Goal: Information Seeking & Learning: Learn about a topic

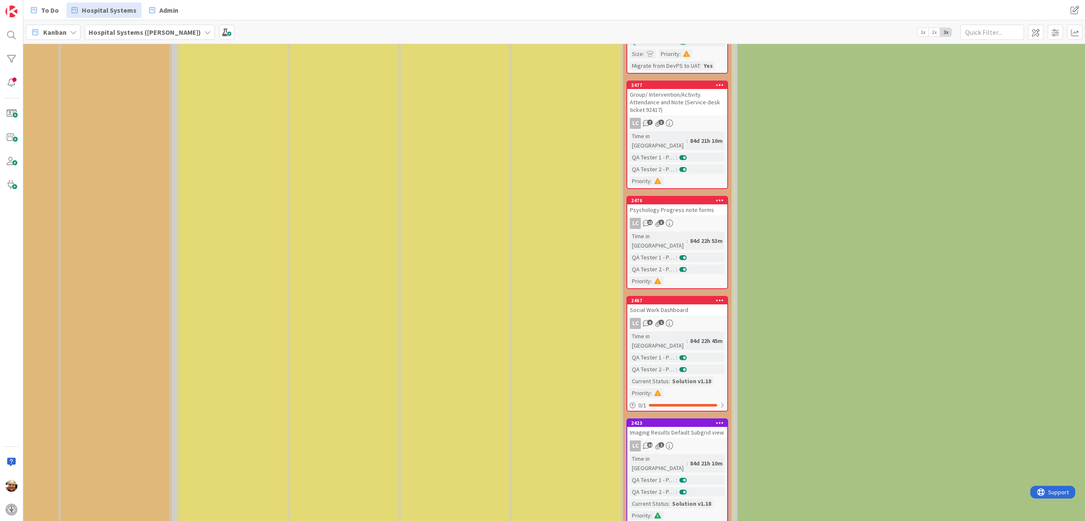
scroll to position [953, 1100]
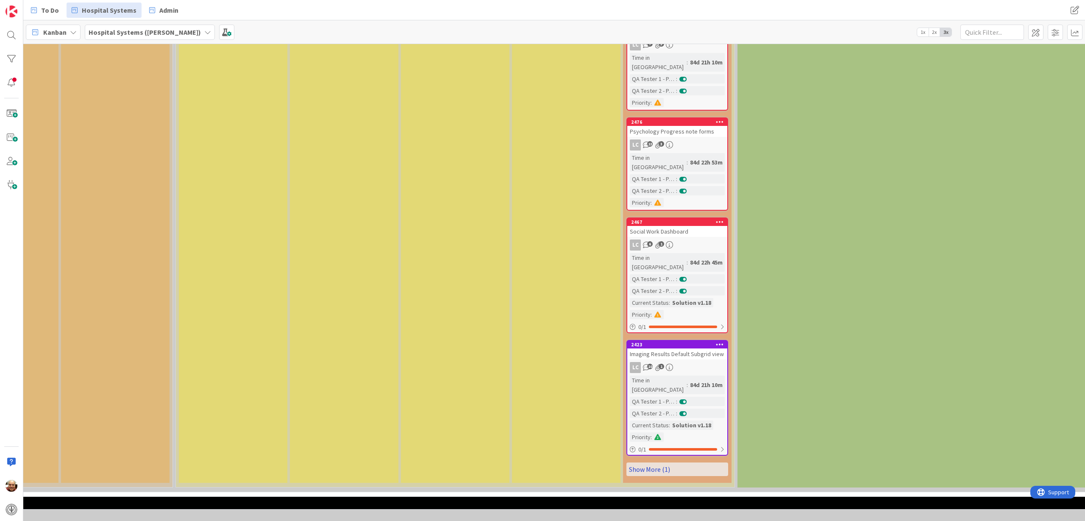
click at [654, 462] on link "Show More (1)" at bounding box center [677, 469] width 102 height 14
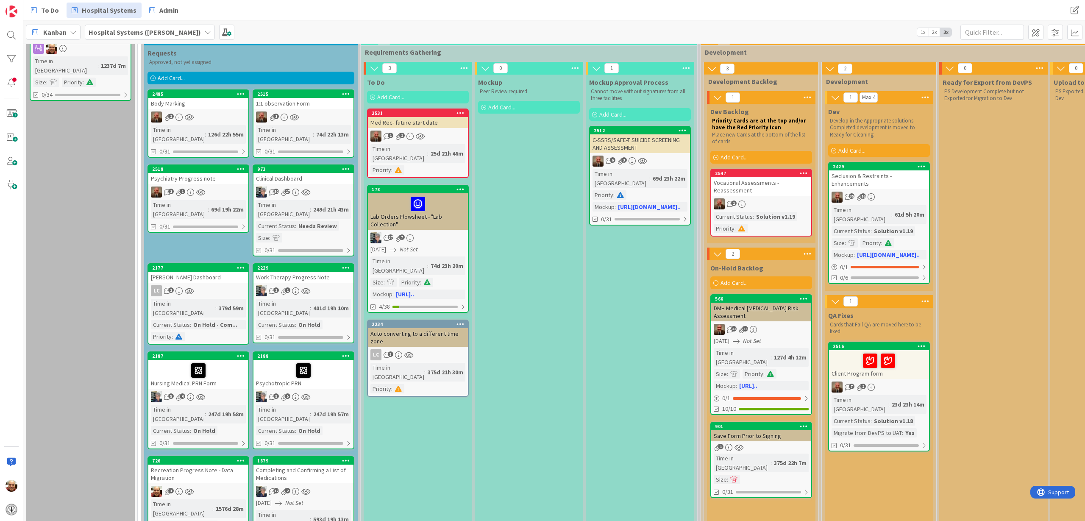
scroll to position [19, 0]
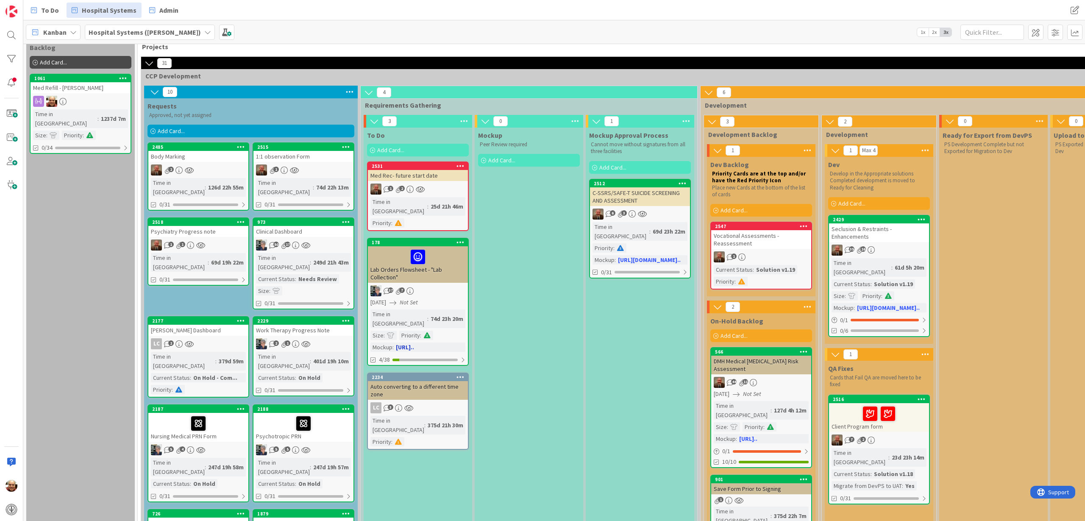
click at [451, 248] on div at bounding box center [417, 257] width 95 height 18
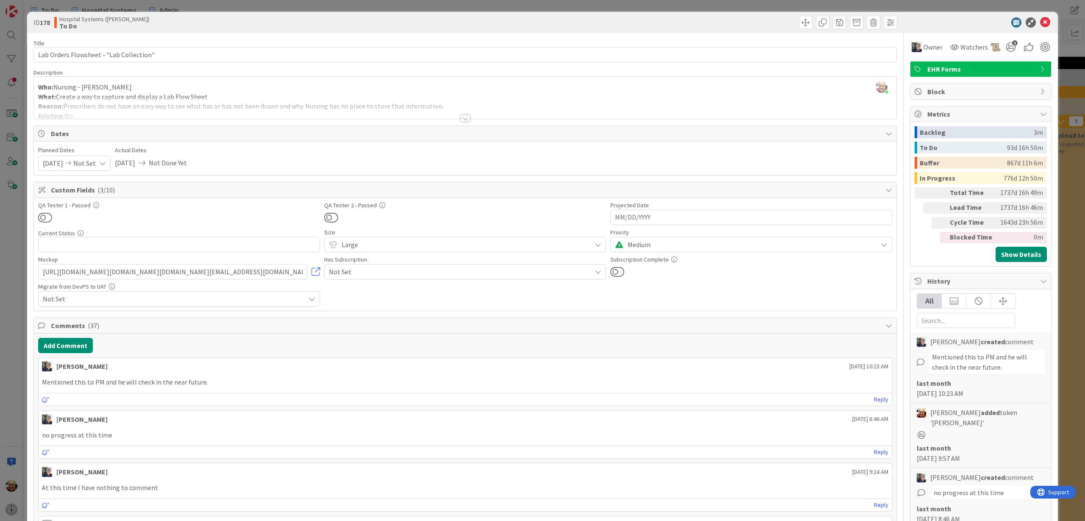
click at [461, 119] on div at bounding box center [465, 118] width 9 height 7
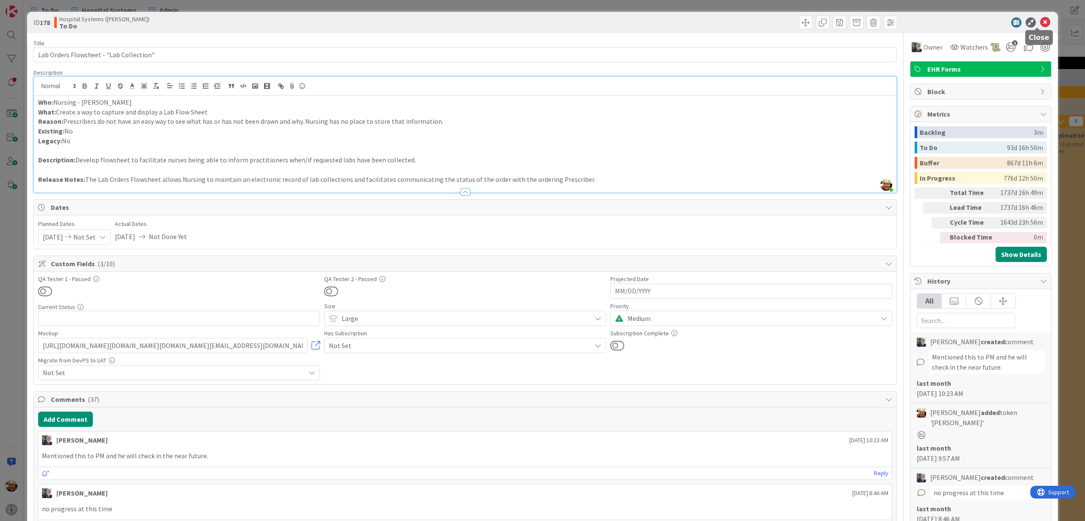
click at [1040, 20] on icon at bounding box center [1045, 22] width 10 height 10
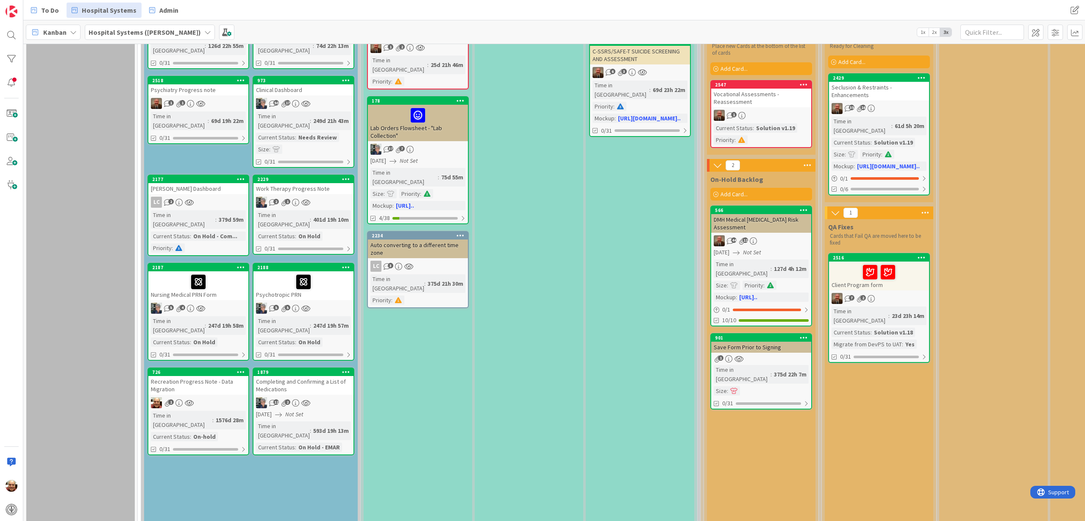
scroll to position [178, 0]
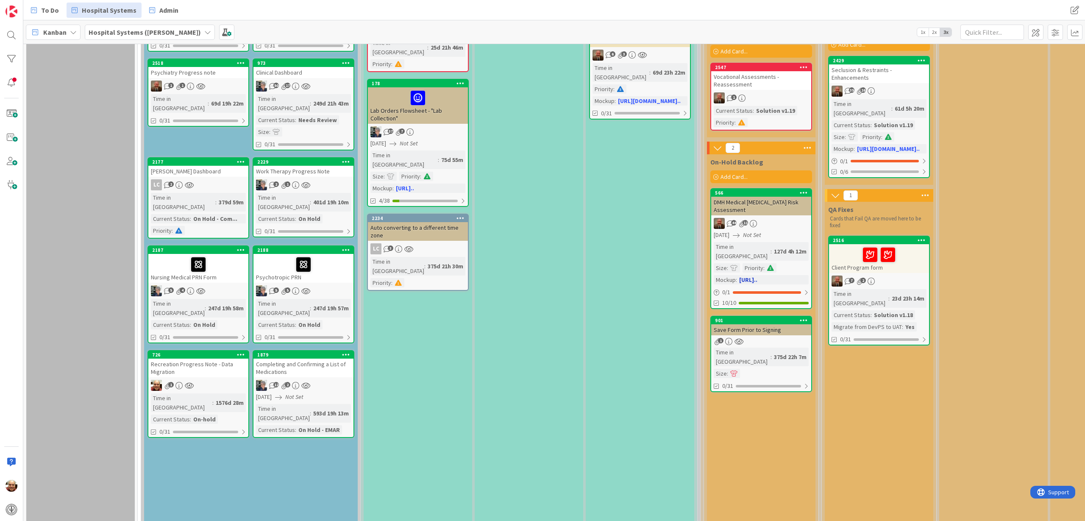
click at [766, 223] on div "44 11" at bounding box center [761, 223] width 100 height 11
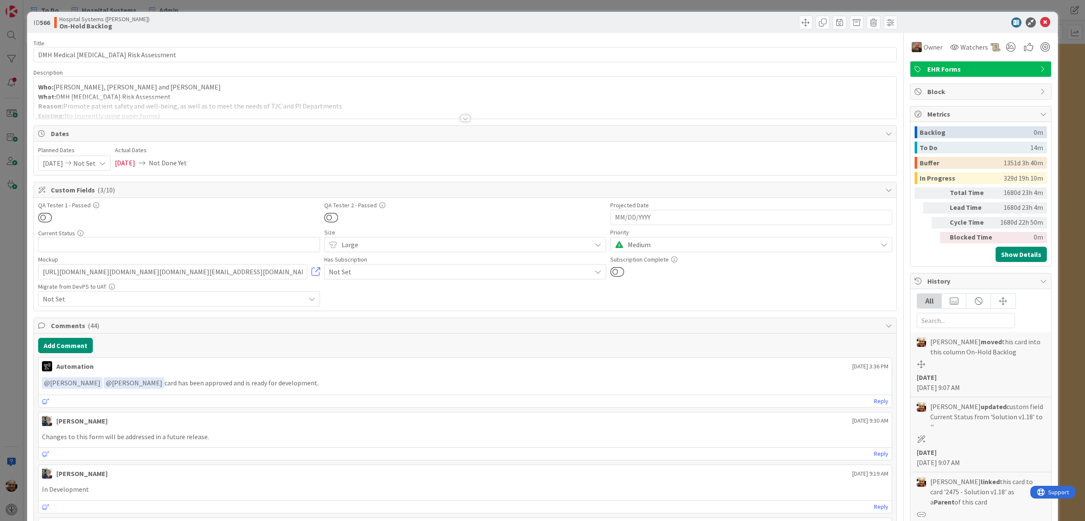
click at [462, 119] on div at bounding box center [465, 118] width 9 height 7
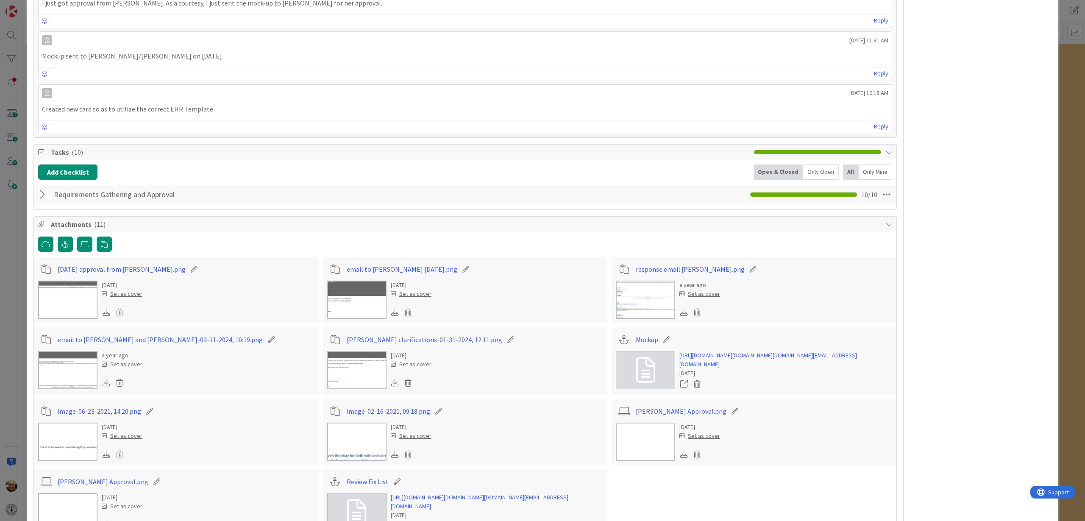
scroll to position [2807, 0]
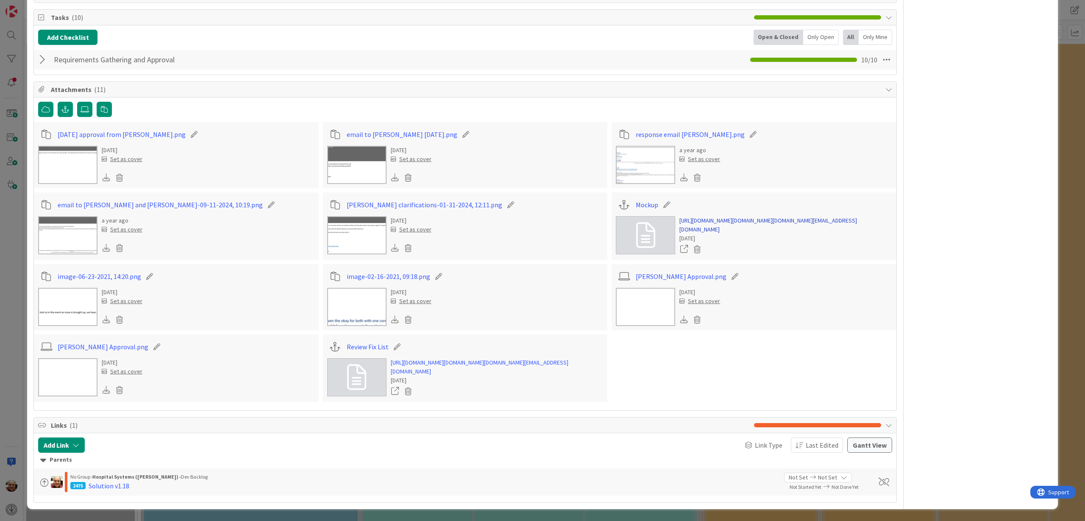
click at [719, 216] on link "https://teams.microsoft.com/l/file/20A35BC5-C864-4247-ABE5-AF60D8714239?tenantI…" at bounding box center [785, 225] width 213 height 18
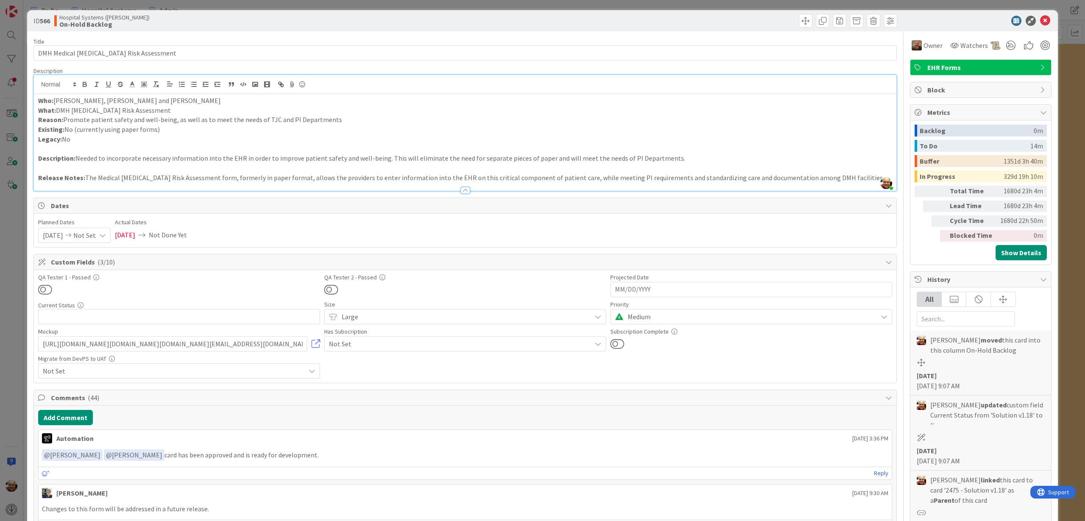
scroll to position [0, 0]
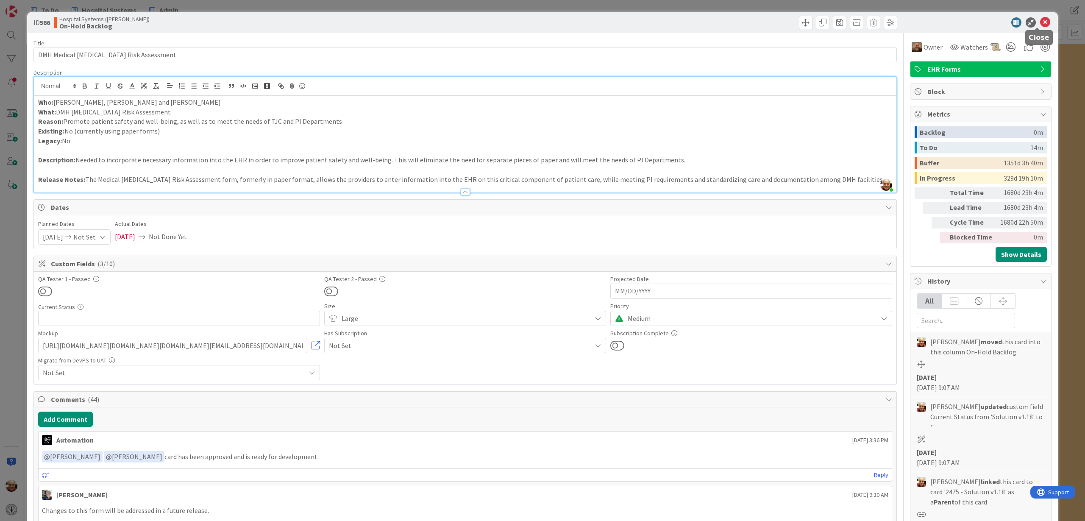
click at [1040, 22] on icon at bounding box center [1045, 22] width 10 height 10
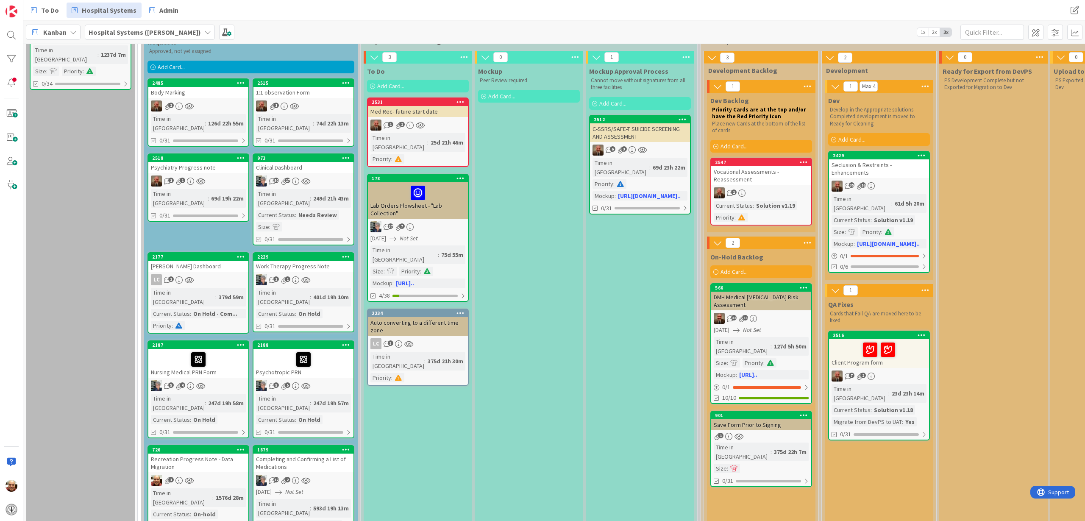
scroll to position [72, 0]
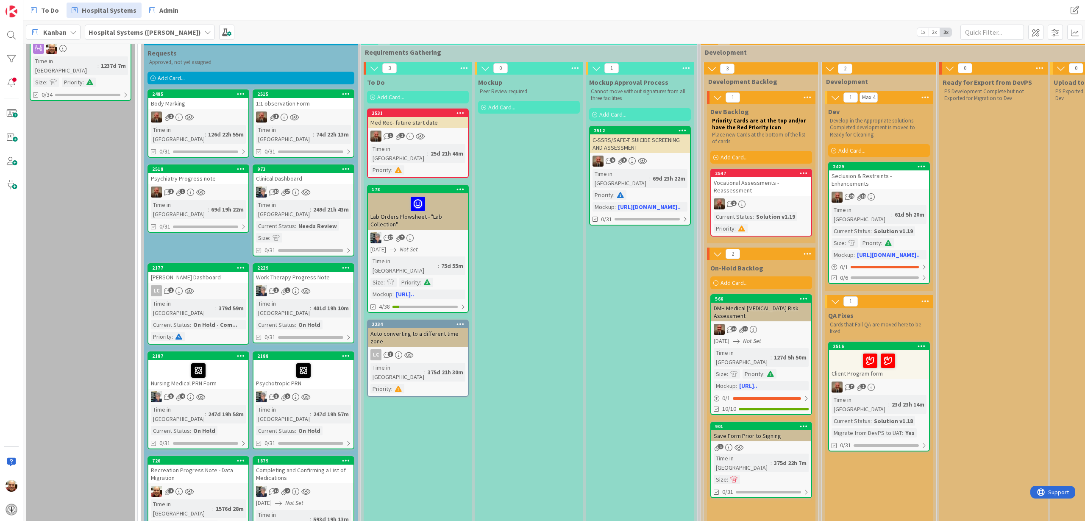
click at [758, 430] on div "Save Form Prior to Signing" at bounding box center [761, 435] width 100 height 11
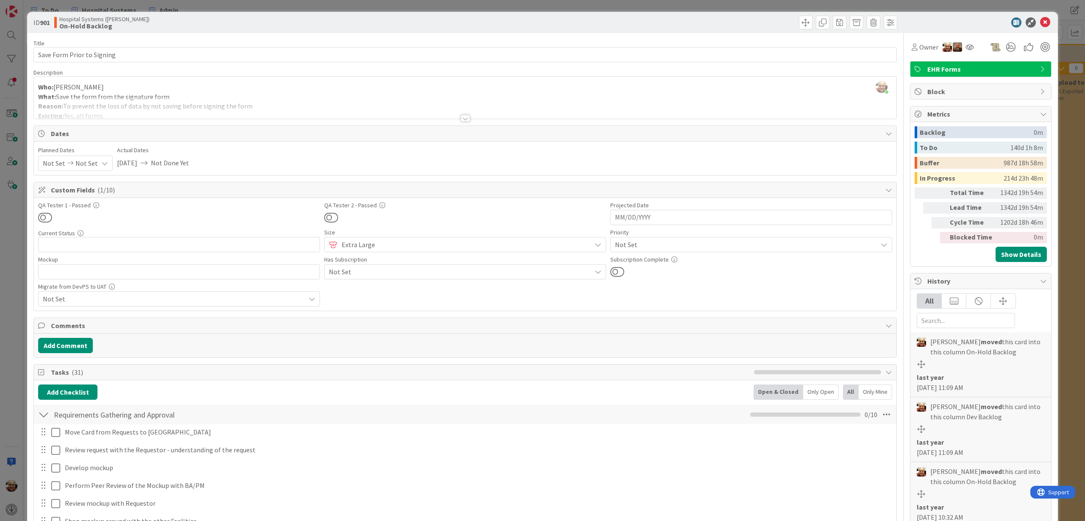
click at [463, 118] on div at bounding box center [465, 118] width 9 height 7
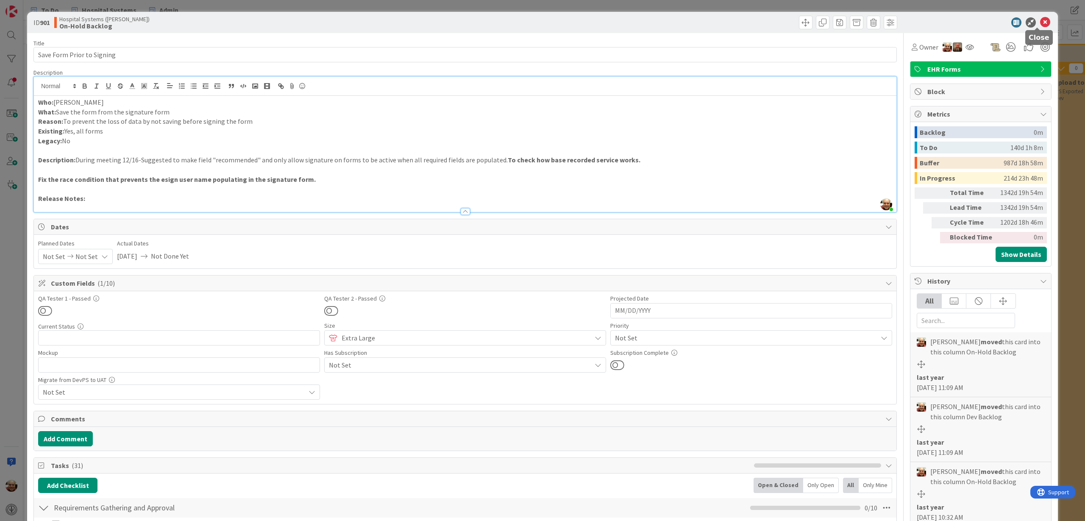
click at [1040, 22] on icon at bounding box center [1045, 22] width 10 height 10
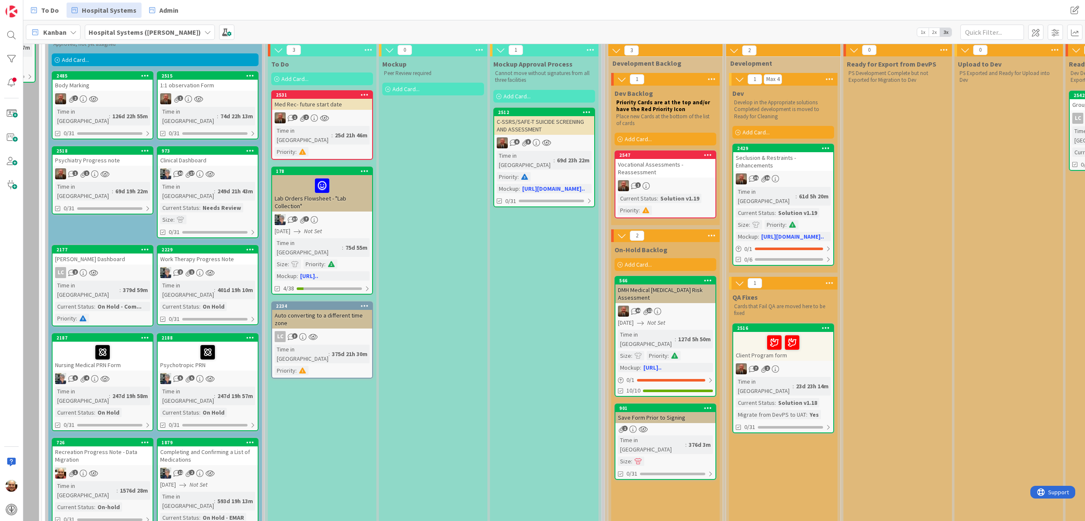
scroll to position [106, 96]
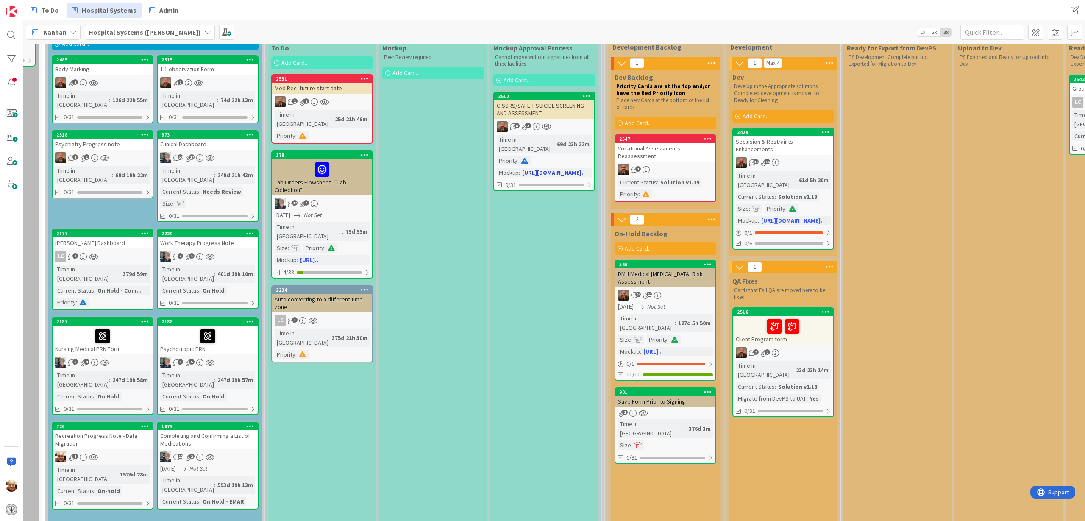
click at [546, 108] on div "C-SSRS/SAFE-T SUICIDE SCREENING AND ASSESSMENT" at bounding box center [544, 109] width 100 height 19
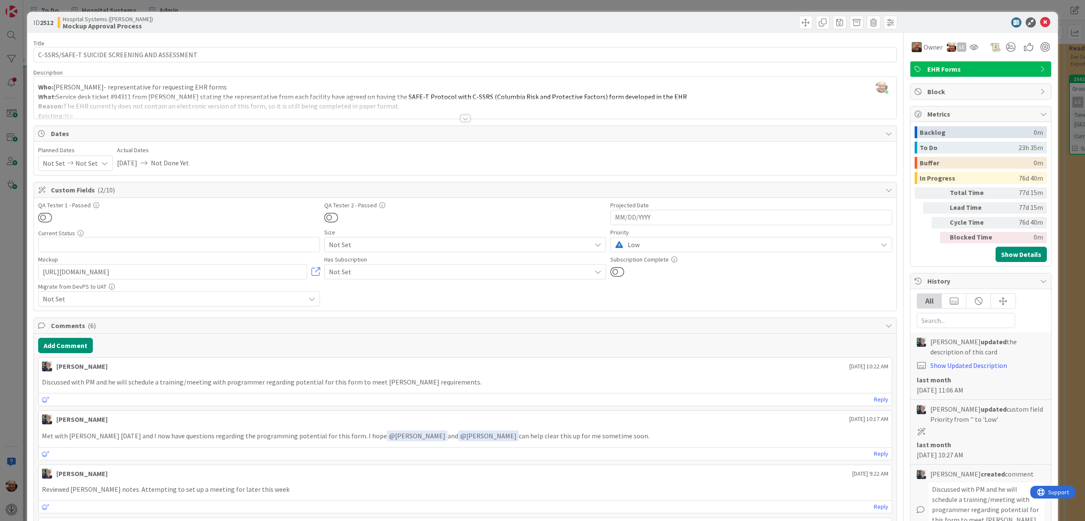
click at [461, 120] on div at bounding box center [465, 118] width 9 height 7
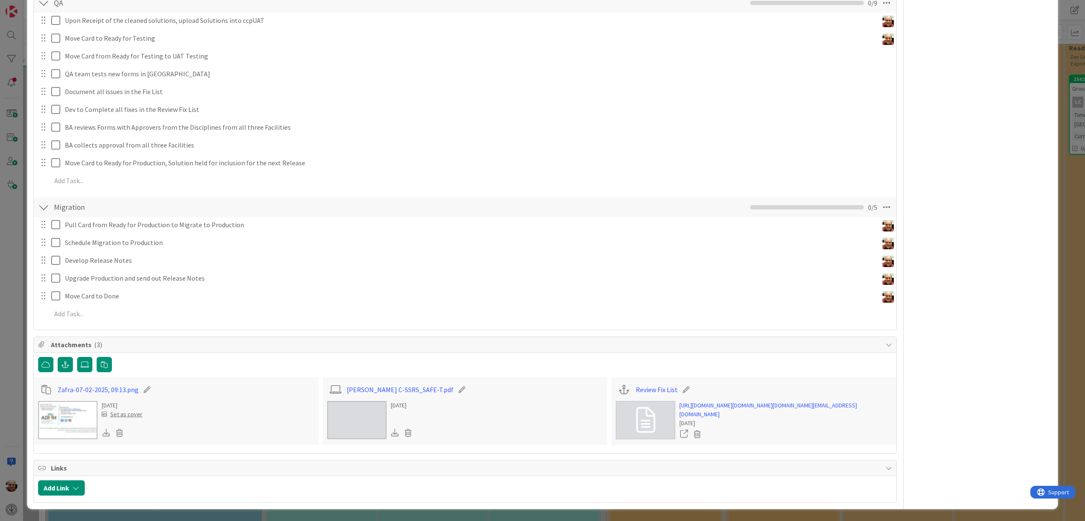
scroll to position [1260, 0]
click at [379, 384] on link "Harper C-SSRS_SAFE-T.pdf" at bounding box center [400, 389] width 107 height 10
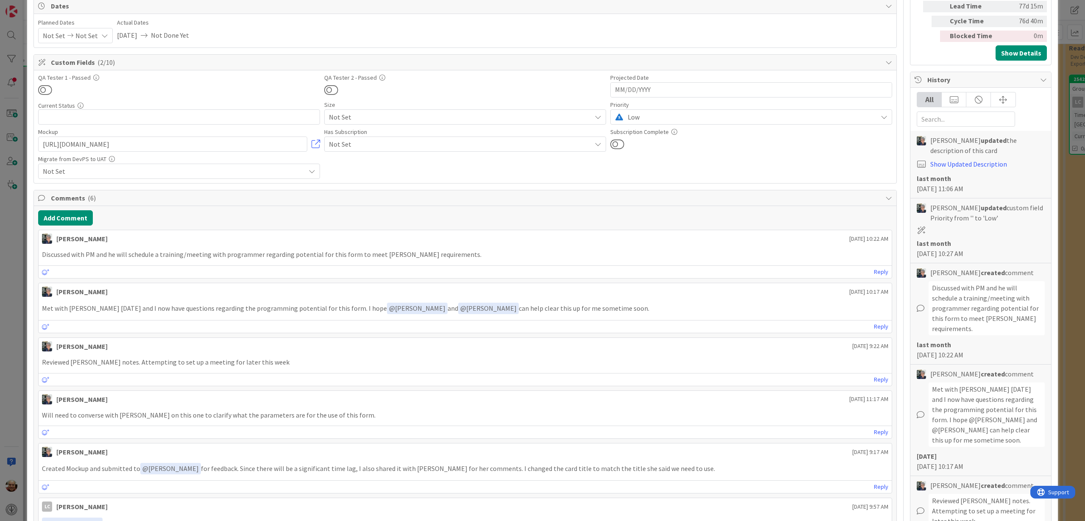
scroll to position [0, 0]
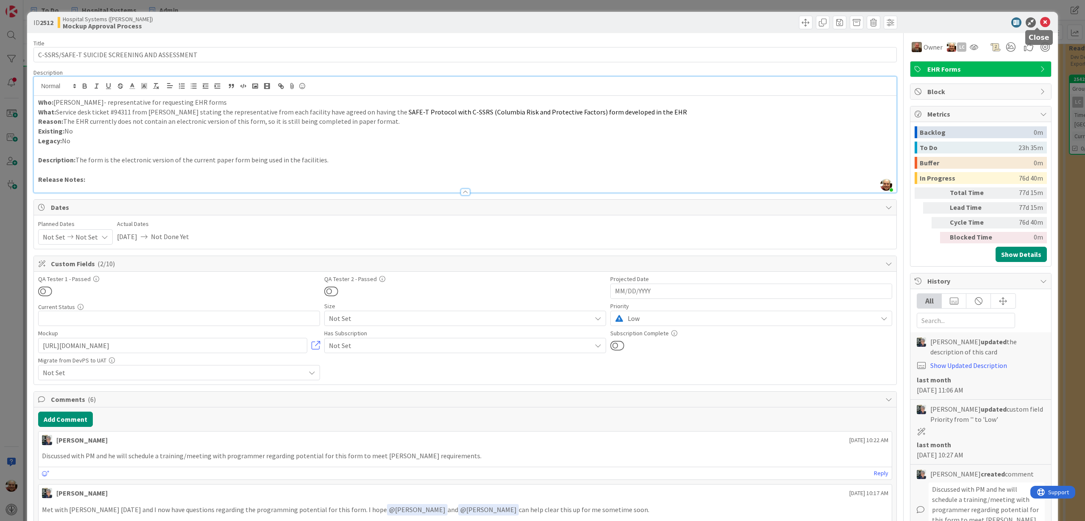
click at [1040, 22] on icon at bounding box center [1045, 22] width 10 height 10
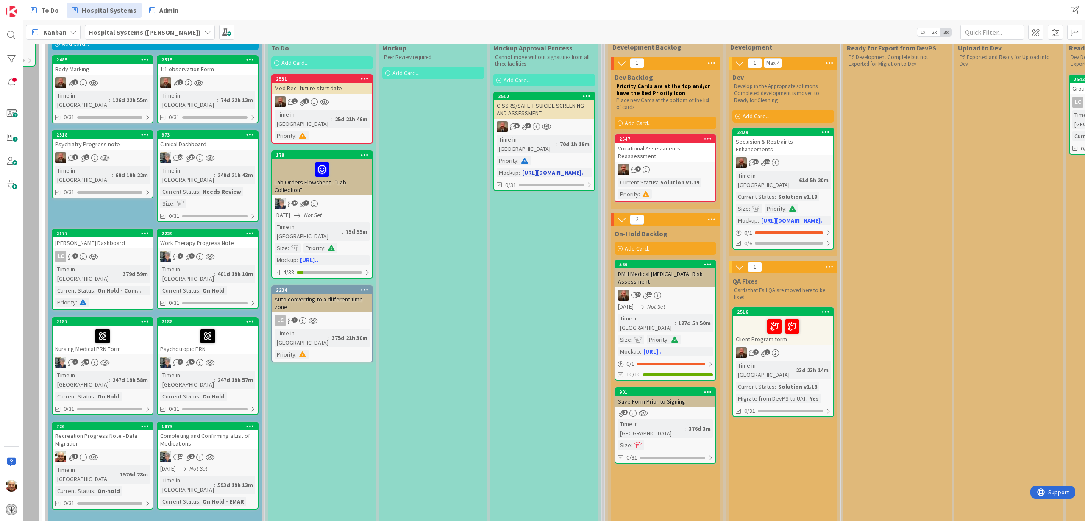
click at [541, 111] on div "C-SSRS/SAFE-T SUICIDE SCREENING AND ASSESSMENT" at bounding box center [544, 109] width 100 height 19
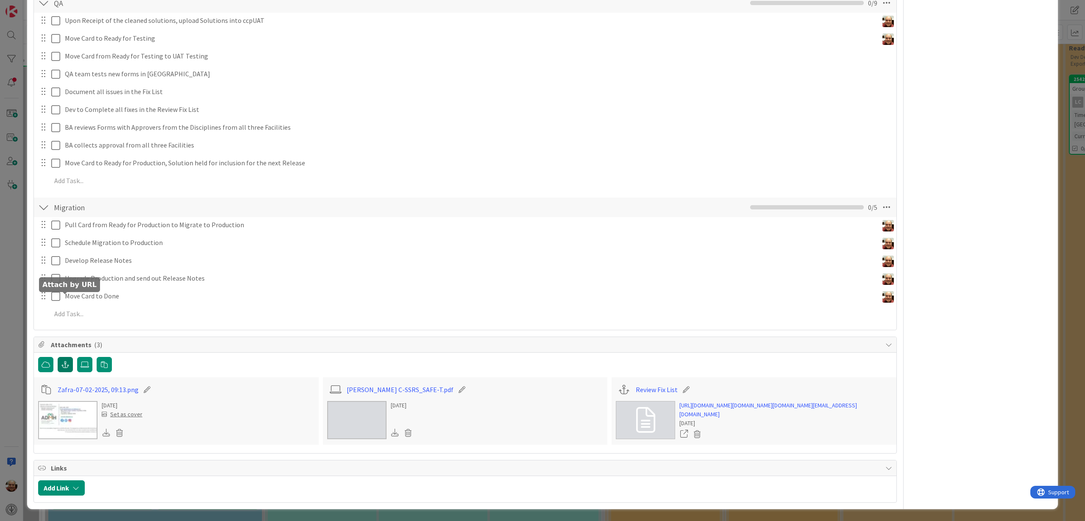
click at [67, 361] on icon "button" at bounding box center [65, 364] width 8 height 7
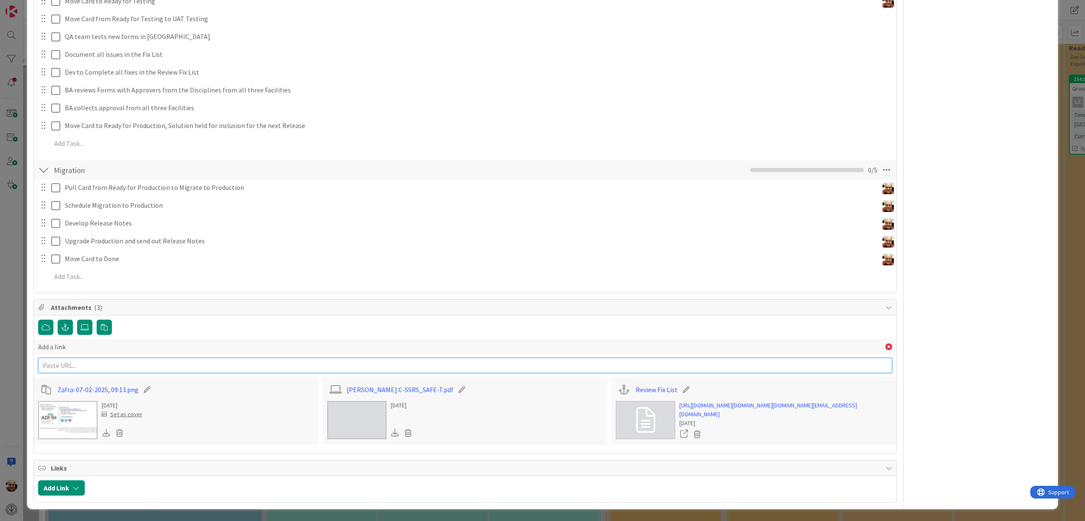
click at [60, 358] on input "text" at bounding box center [465, 365] width 854 height 15
paste input "https://alabamagov.sharepoint.com/:x:/r/sites/MH-EHRBryceIT/Shared%20Documents/…"
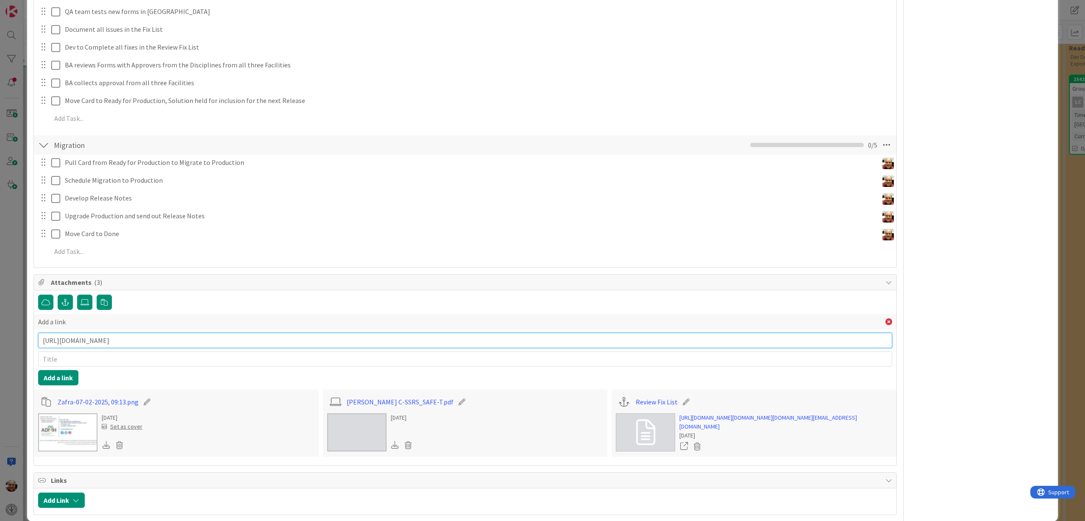
type input "https://alabamagov.sharepoint.com/:x:/r/sites/MH-EHRBryceIT/Shared%20Documents/…"
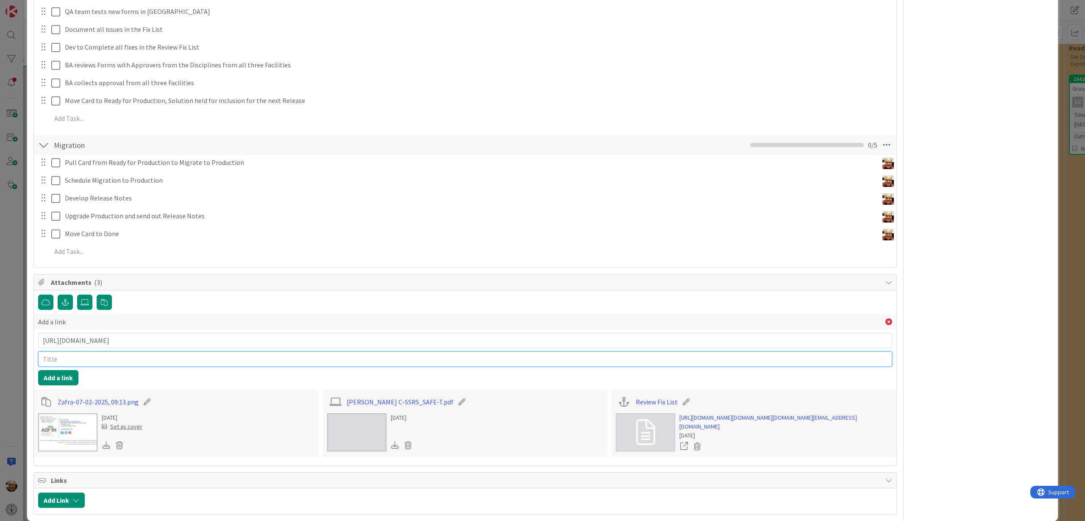
click at [67, 358] on input "text" at bounding box center [465, 358] width 854 height 15
type input "Mockup"
click at [63, 377] on button "Add a link" at bounding box center [58, 377] width 40 height 15
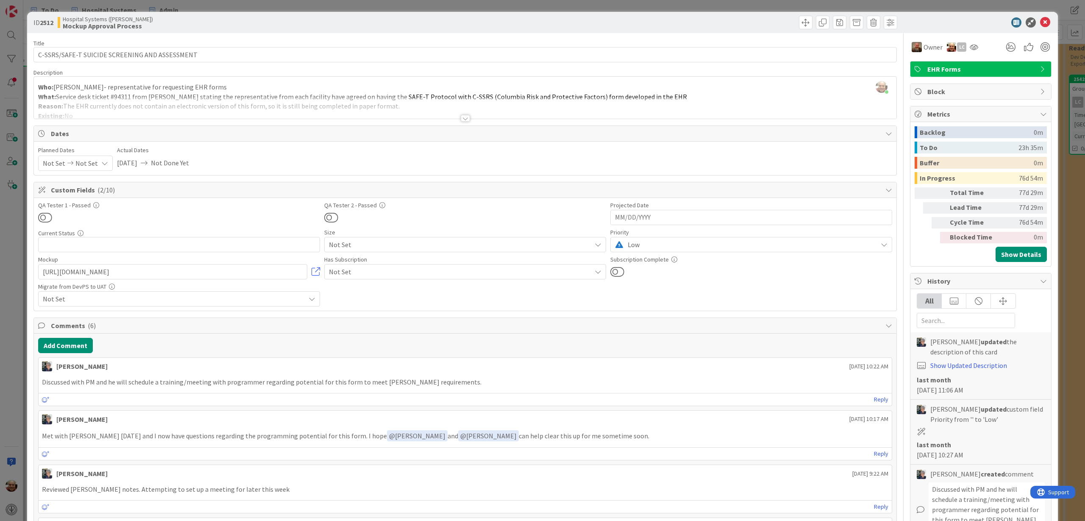
click at [594, 243] on icon at bounding box center [597, 244] width 7 height 7
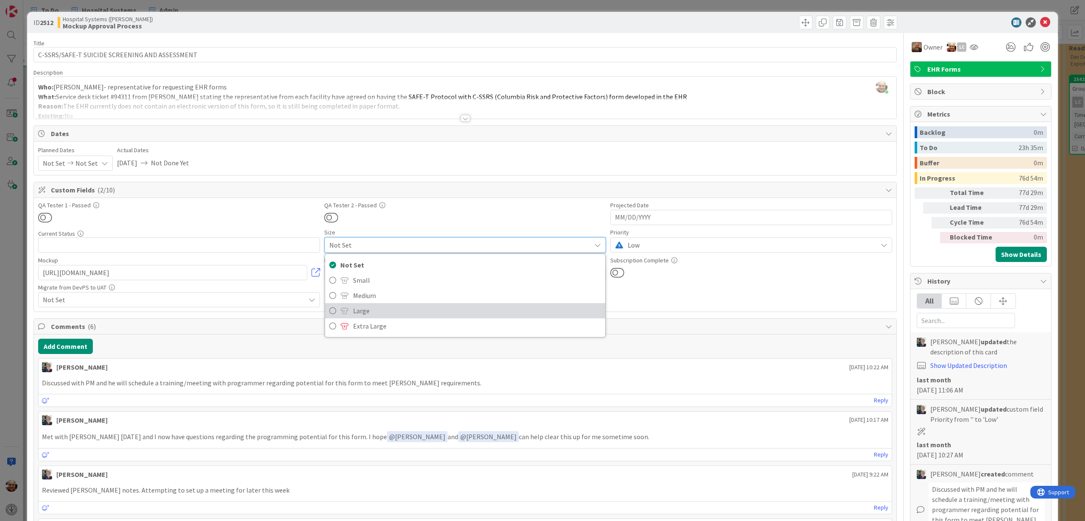
click at [366, 310] on span "Large" at bounding box center [477, 310] width 248 height 13
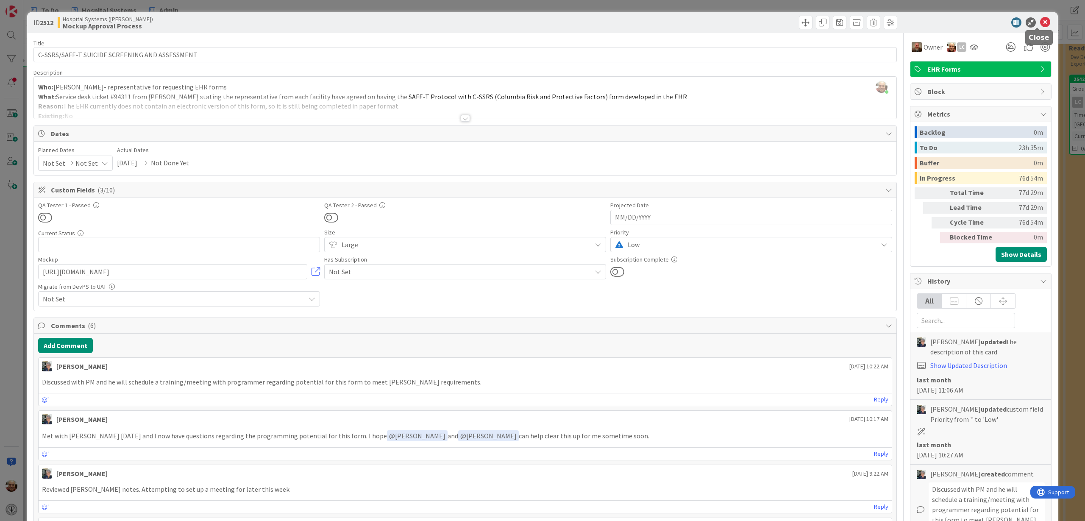
click at [1040, 21] on icon at bounding box center [1045, 22] width 10 height 10
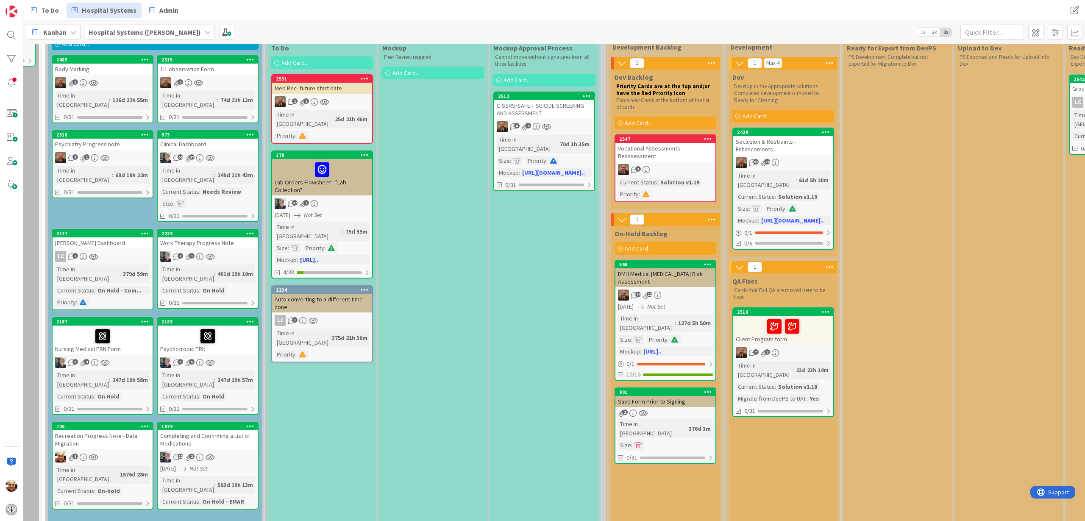
click at [297, 179] on div "Lab Orders Flowsheet - "Lab Collection"" at bounding box center [322, 177] width 100 height 36
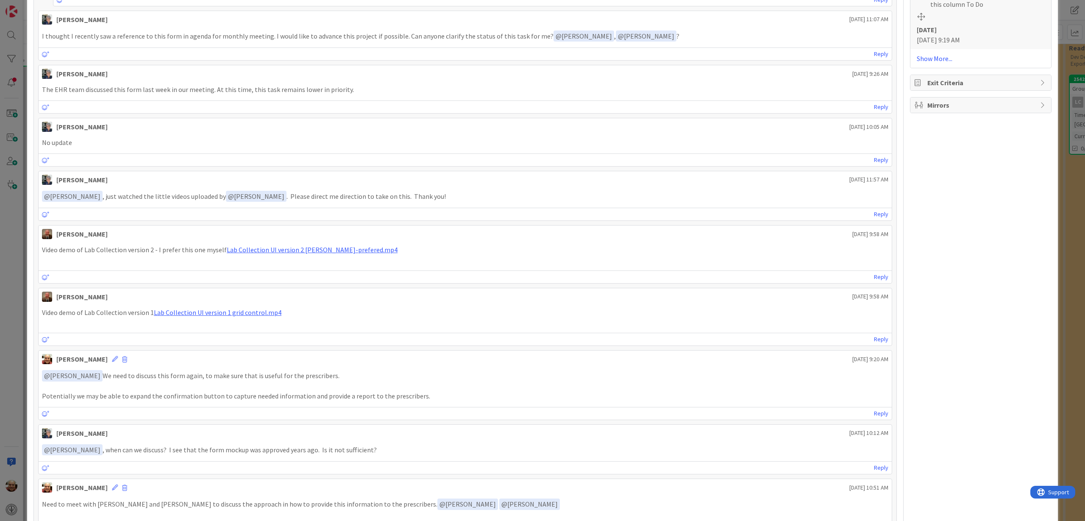
scroll to position [781, 0]
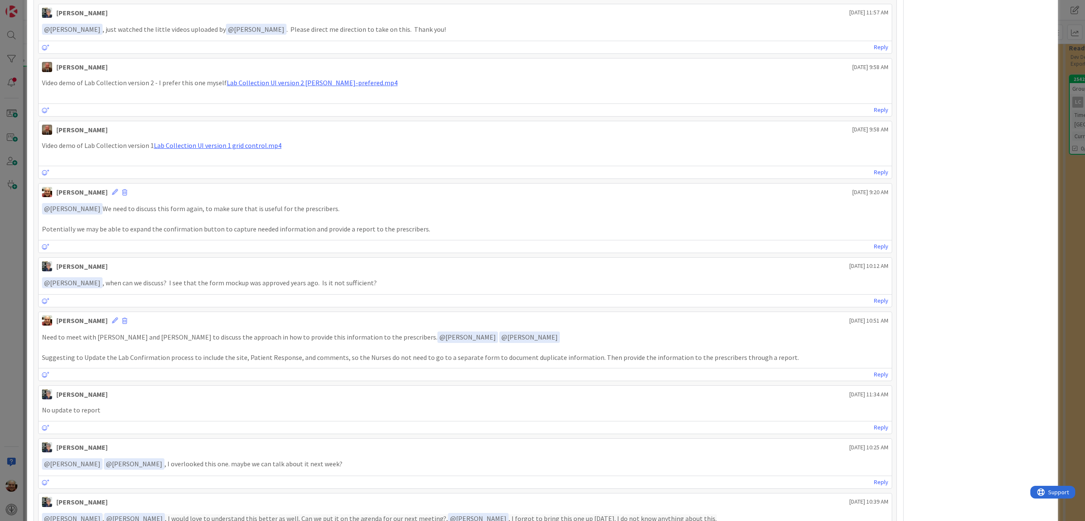
click at [1058, 164] on div "ID 178 Hospital Systems (Ernie) To Do Title 39 / 128 Lab Orders Flowsheet - "La…" at bounding box center [542, 260] width 1085 height 521
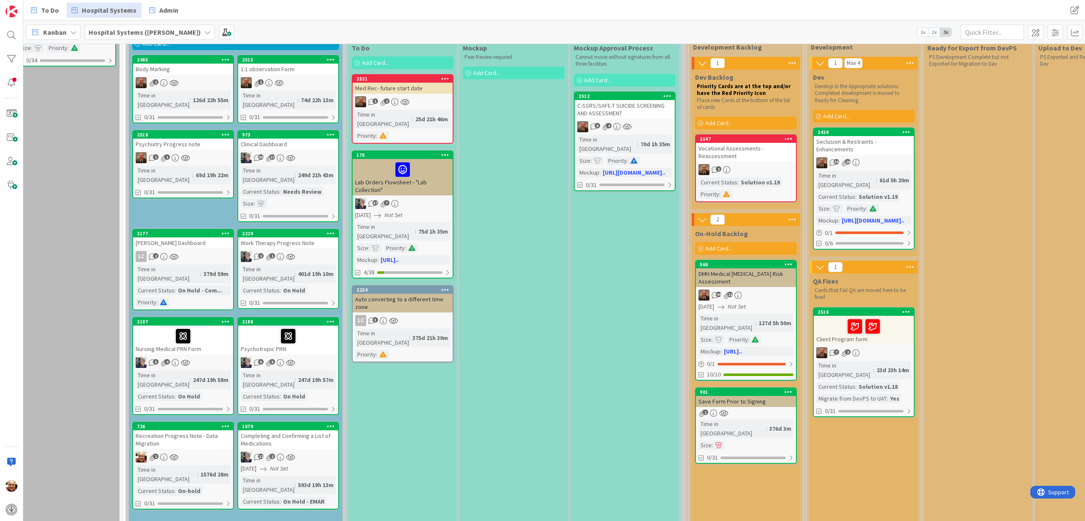
scroll to position [106, 17]
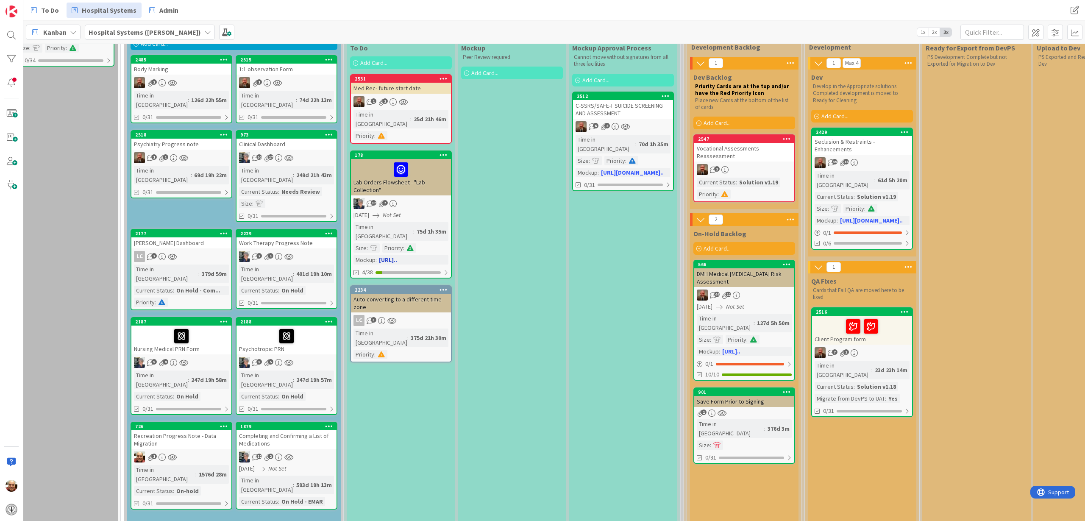
click at [391, 174] on div "Lab Orders Flowsheet - "Lab Collection"" at bounding box center [401, 177] width 100 height 36
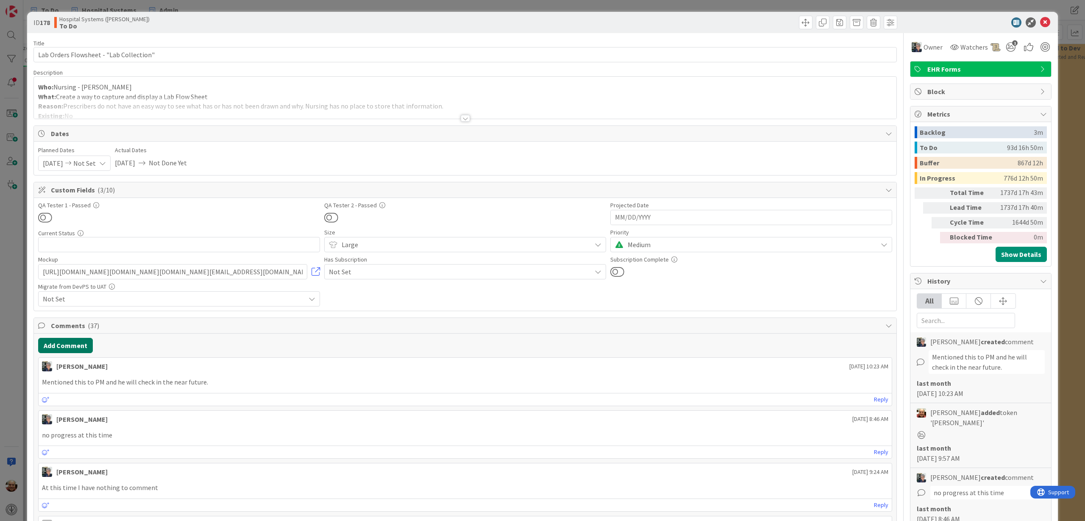
click at [78, 346] on button "Add Comment" at bounding box center [65, 345] width 55 height 15
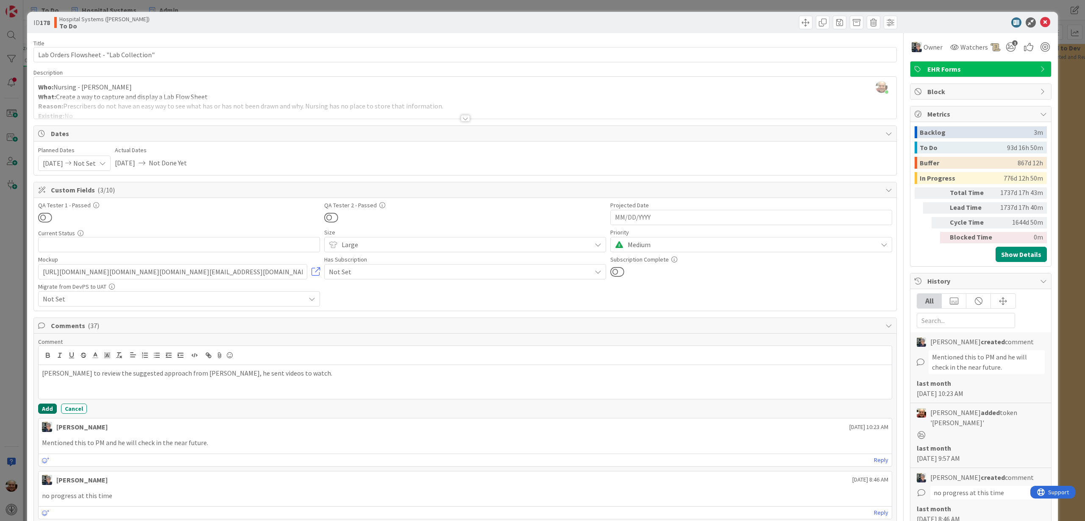
drag, startPoint x: 43, startPoint y: 407, endPoint x: 80, endPoint y: 386, distance: 41.9
click at [80, 386] on div "Comment Ernie to review the suggested approach from Jamie, he sent videos to wa…" at bounding box center [465, 376] width 854 height 76
click at [42, 373] on p "Ernie to review the suggested approach from Jamie, he sent videos to watch." at bounding box center [465, 373] width 846 height 10
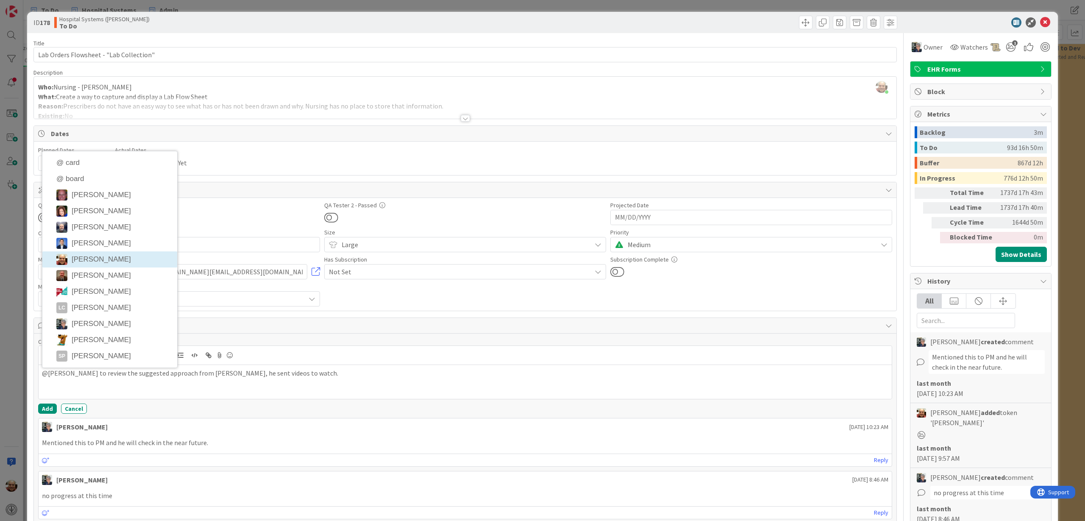
click at [94, 258] on li "[PERSON_NAME]" at bounding box center [109, 259] width 135 height 16
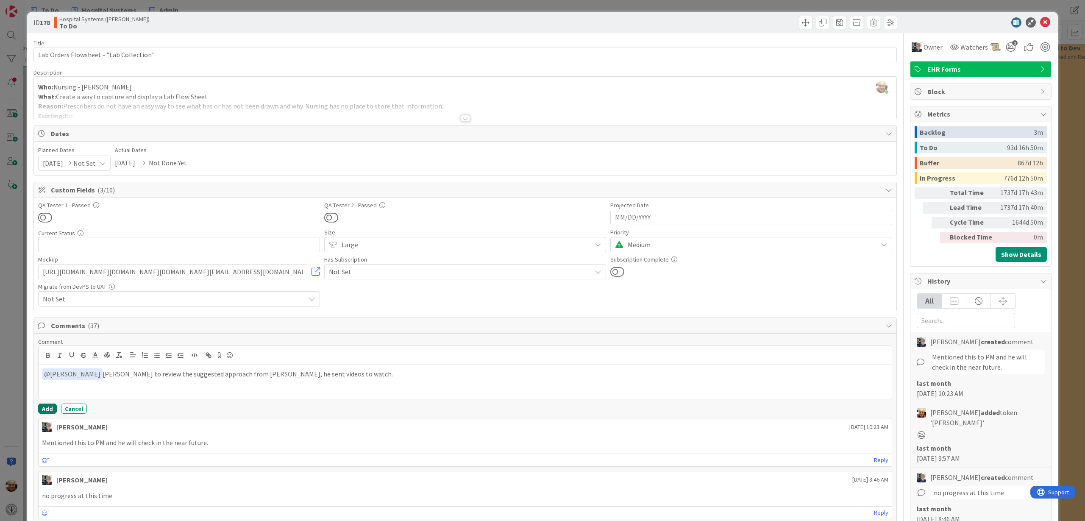
click at [45, 407] on button "Add" at bounding box center [47, 408] width 19 height 10
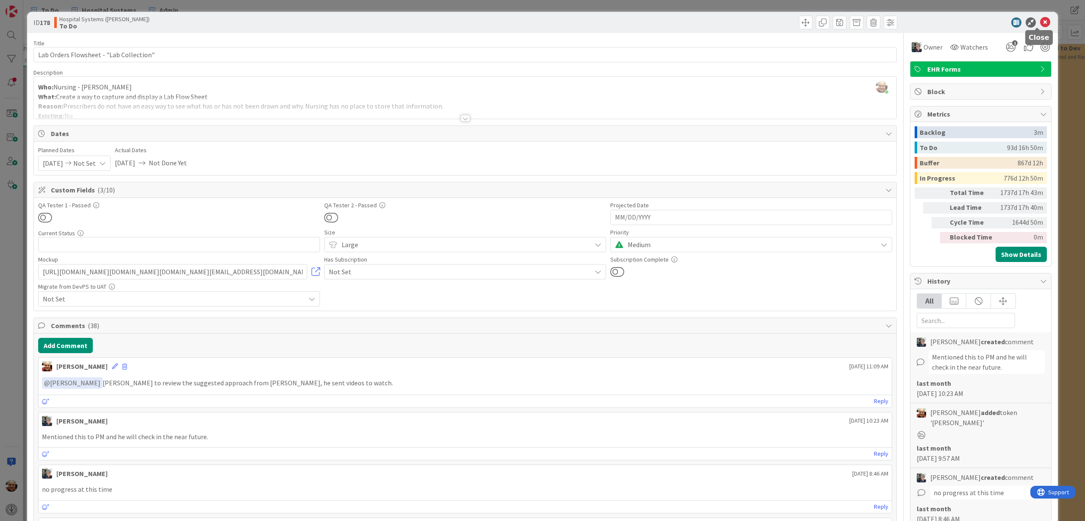
click at [1040, 21] on icon at bounding box center [1045, 22] width 10 height 10
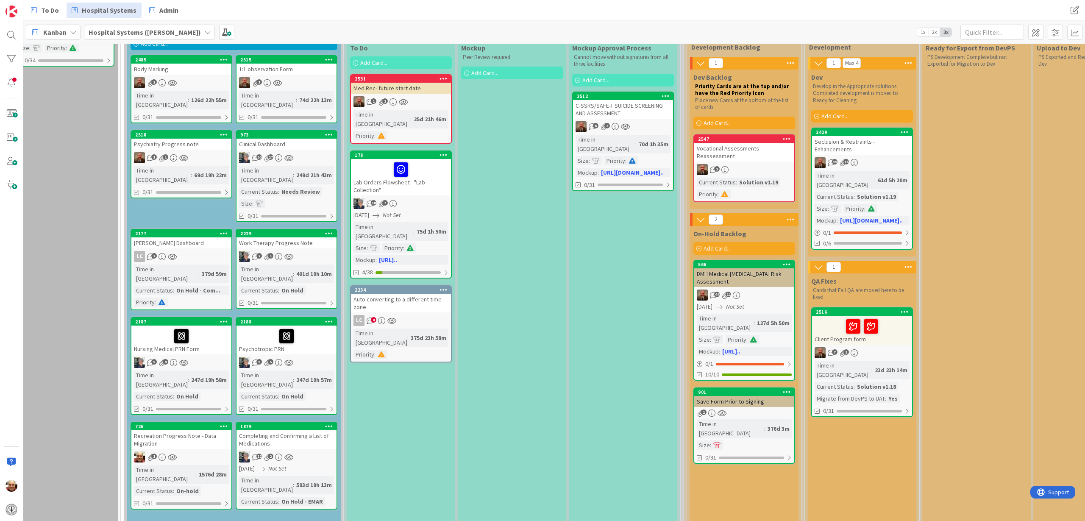
click at [400, 90] on div "Med Rec- future start date" at bounding box center [401, 88] width 100 height 11
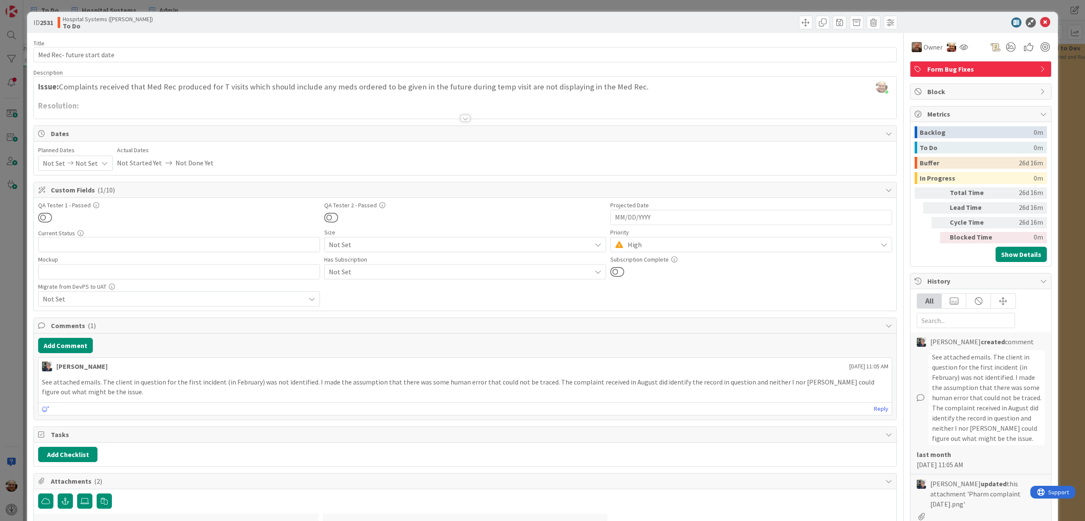
click at [461, 121] on div at bounding box center [465, 118] width 9 height 7
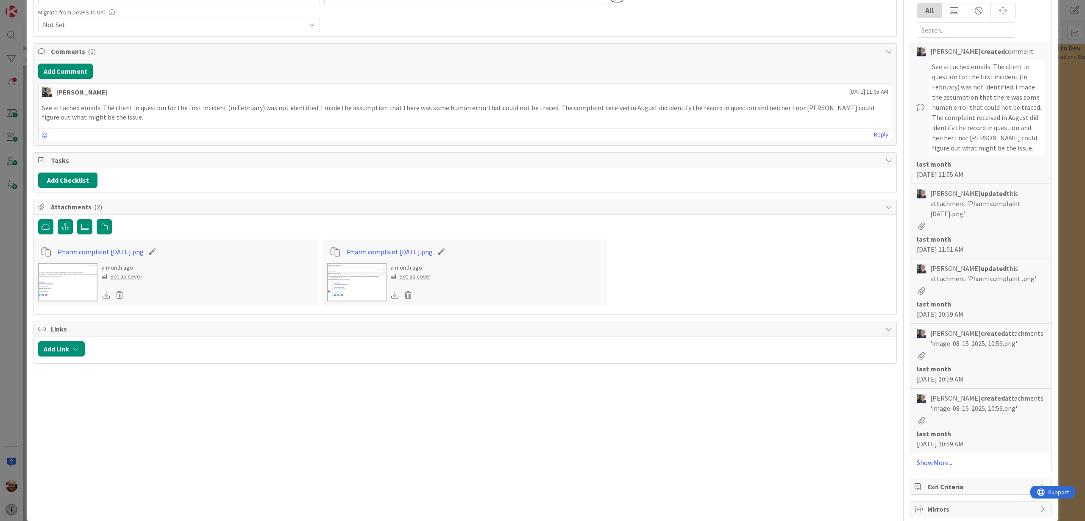
scroll to position [294, 0]
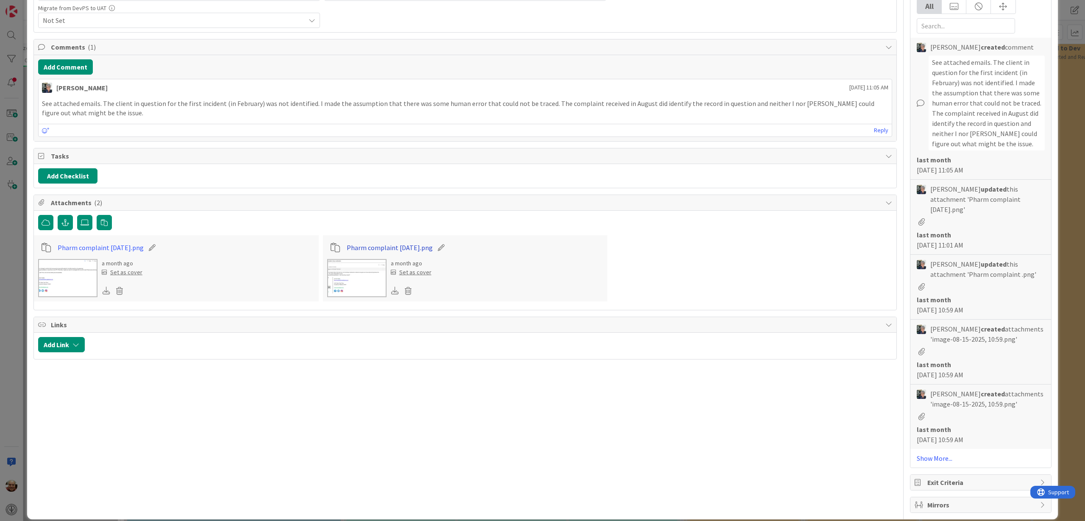
click at [372, 247] on link "Pharm complaint 8-12-25.png" at bounding box center [390, 247] width 86 height 10
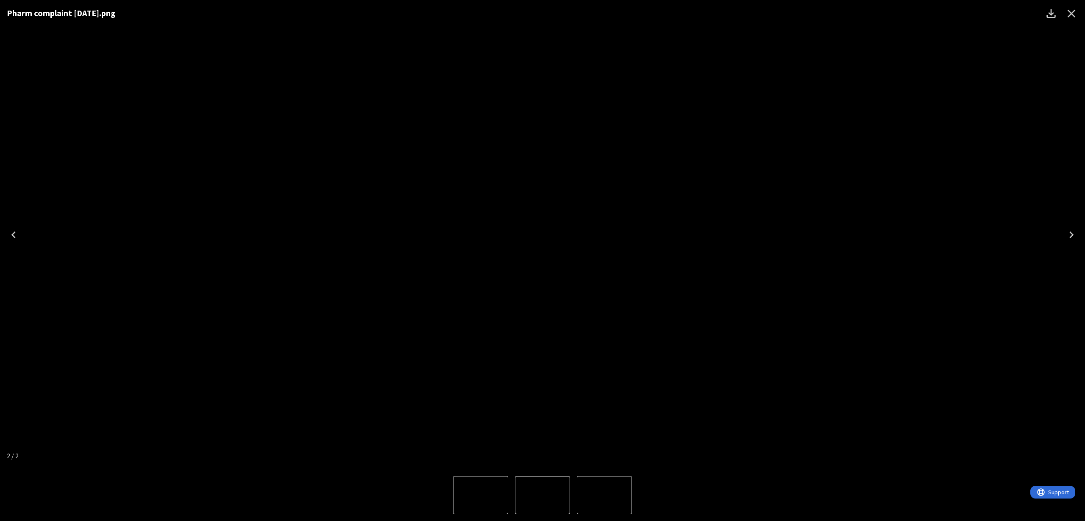
click at [1069, 12] on icon "Close" at bounding box center [1071, 14] width 8 height 8
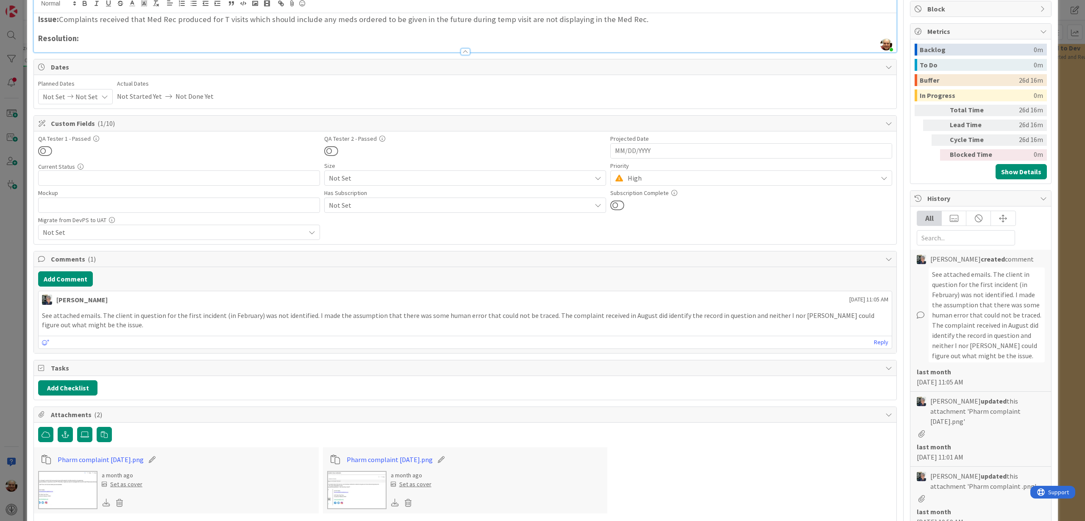
scroll to position [0, 0]
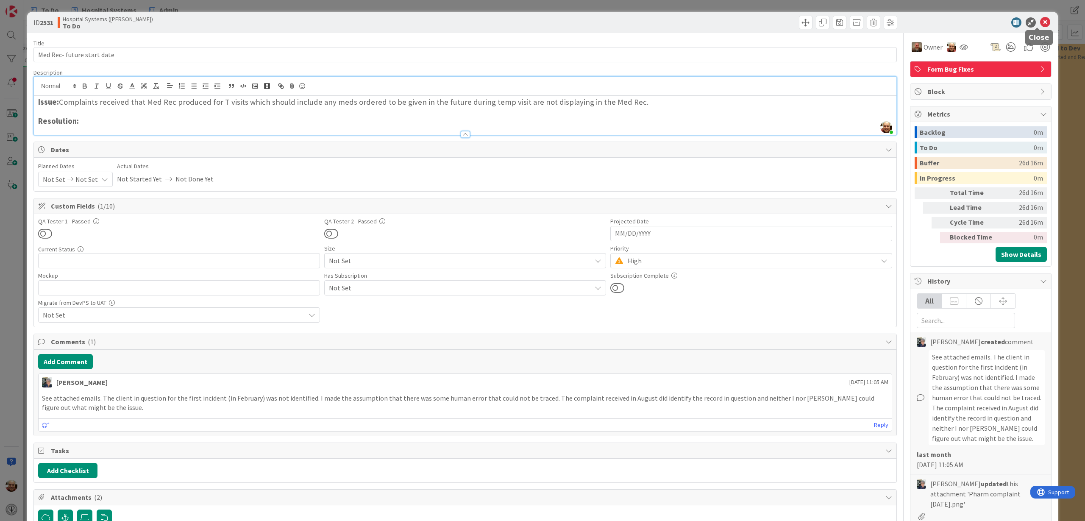
click at [1040, 20] on icon at bounding box center [1045, 22] width 10 height 10
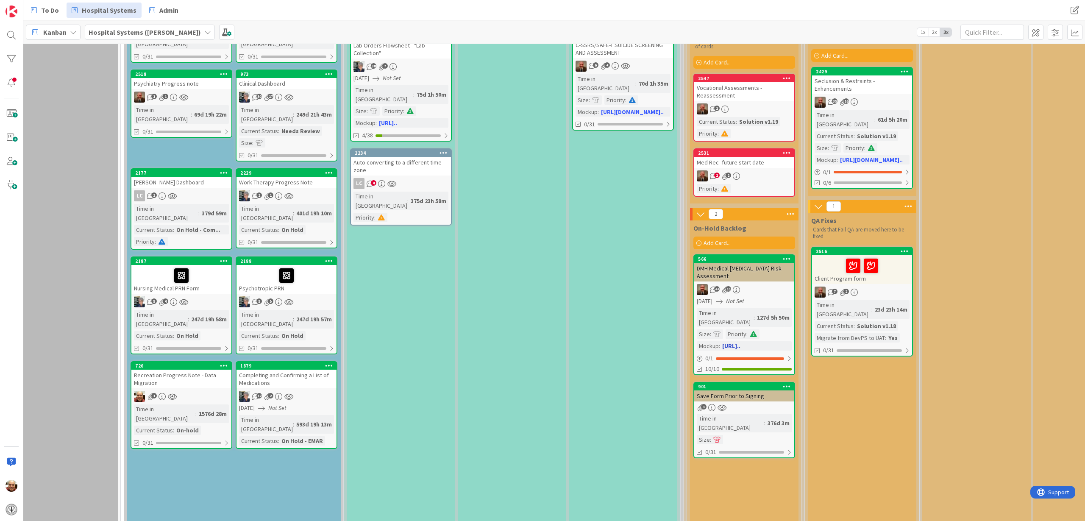
scroll to position [179, 17]
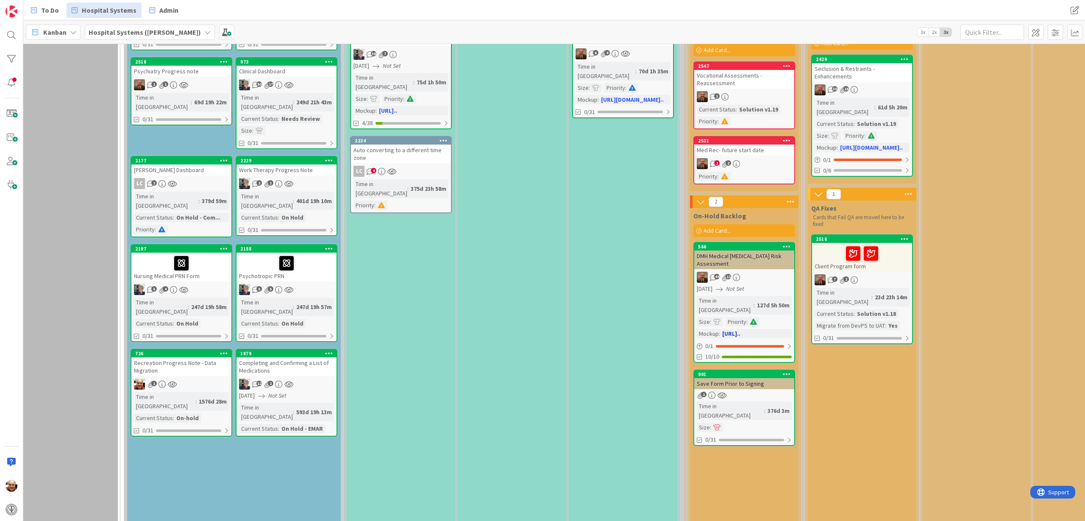
click at [733, 257] on div "DMH Medical [MEDICAL_DATA] Risk Assessment" at bounding box center [744, 259] width 100 height 19
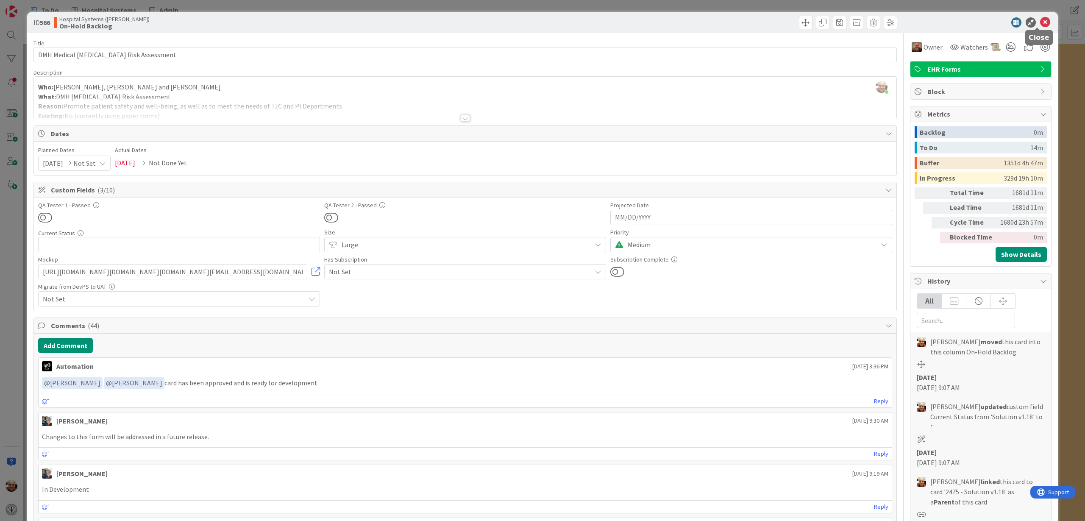
click at [1040, 22] on icon at bounding box center [1045, 22] width 10 height 10
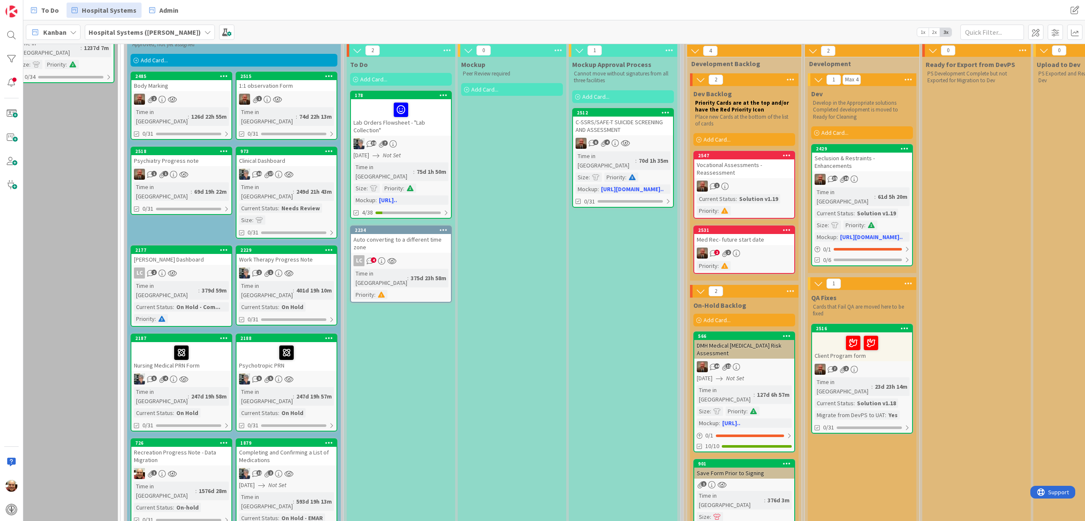
scroll to position [73, 17]
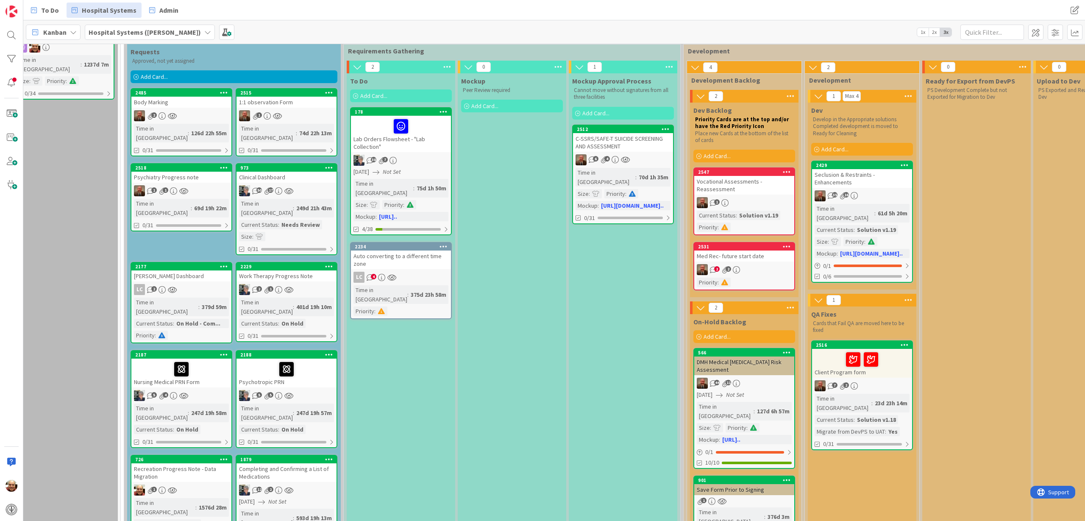
click at [272, 270] on div "Work Therapy Progress Note" at bounding box center [286, 275] width 100 height 11
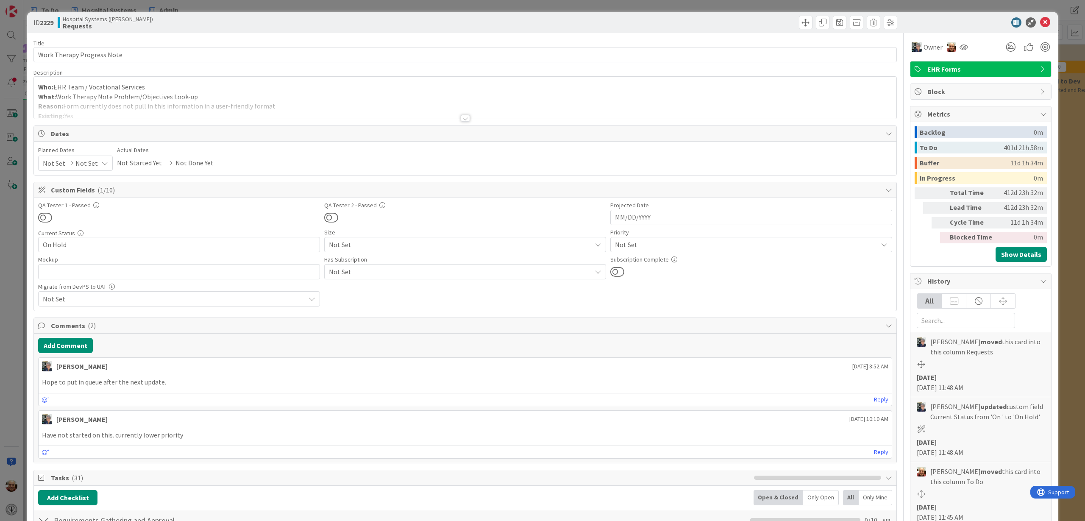
click at [462, 119] on div at bounding box center [465, 118] width 9 height 7
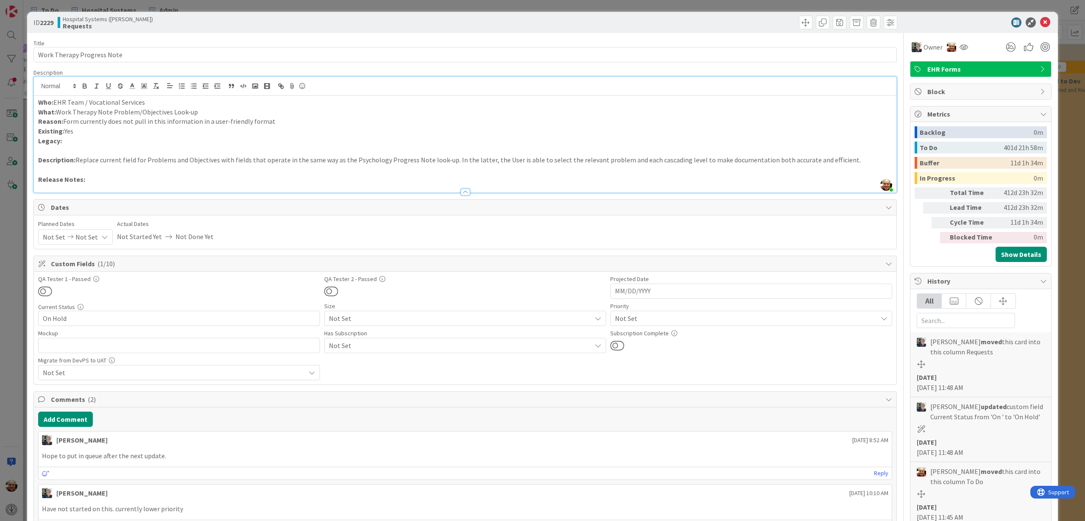
drag, startPoint x: 553, startPoint y: 236, endPoint x: 144, endPoint y: 20, distance: 463.2
click at [144, 20] on div "Hospital Systems (Ernie) Requests" at bounding box center [260, 23] width 405 height 14
click at [1040, 22] on icon at bounding box center [1045, 22] width 10 height 10
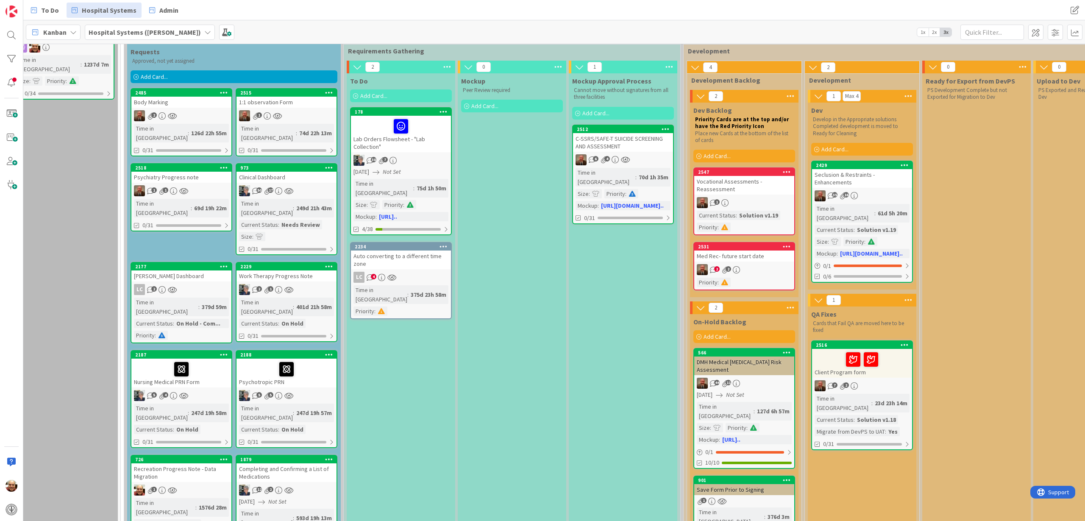
click at [167, 172] on div "Psychiatry Progress note" at bounding box center [181, 177] width 100 height 11
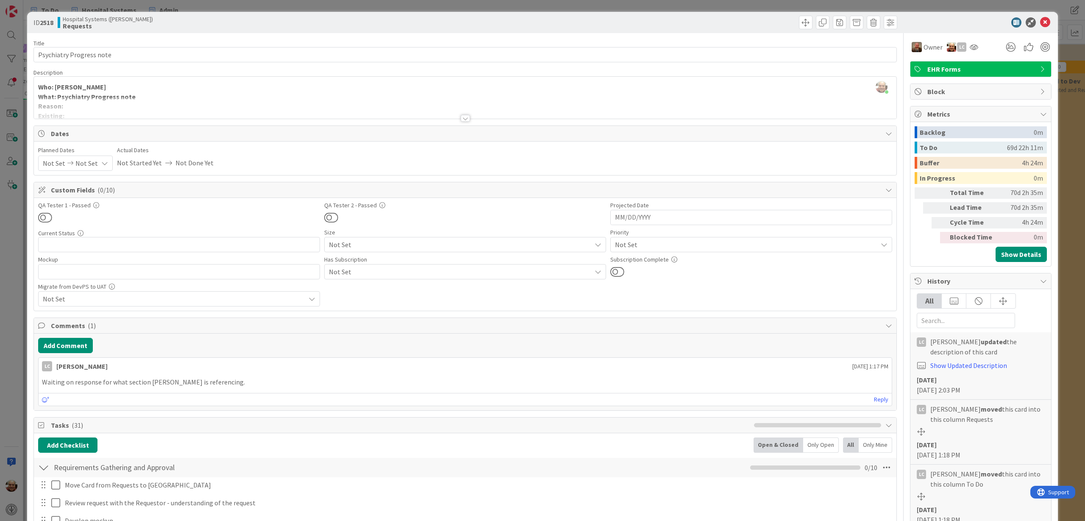
click at [463, 120] on div at bounding box center [465, 118] width 9 height 7
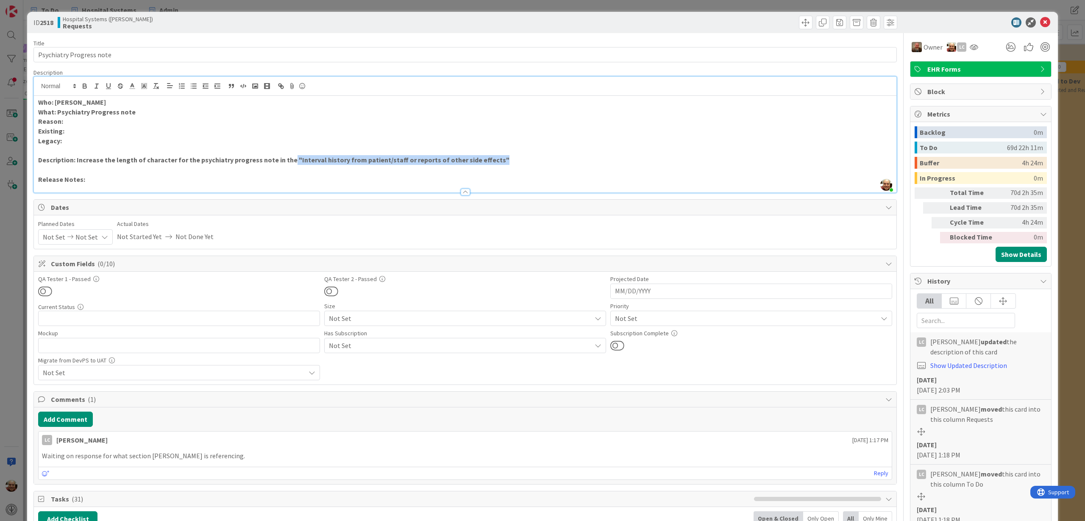
drag, startPoint x: 500, startPoint y: 160, endPoint x: 285, endPoint y: 160, distance: 215.2
click at [285, 160] on p "Description: Increase the length of character for the psychiatry progress note …" at bounding box center [465, 160] width 854 height 10
click at [1040, 22] on icon at bounding box center [1045, 22] width 10 height 10
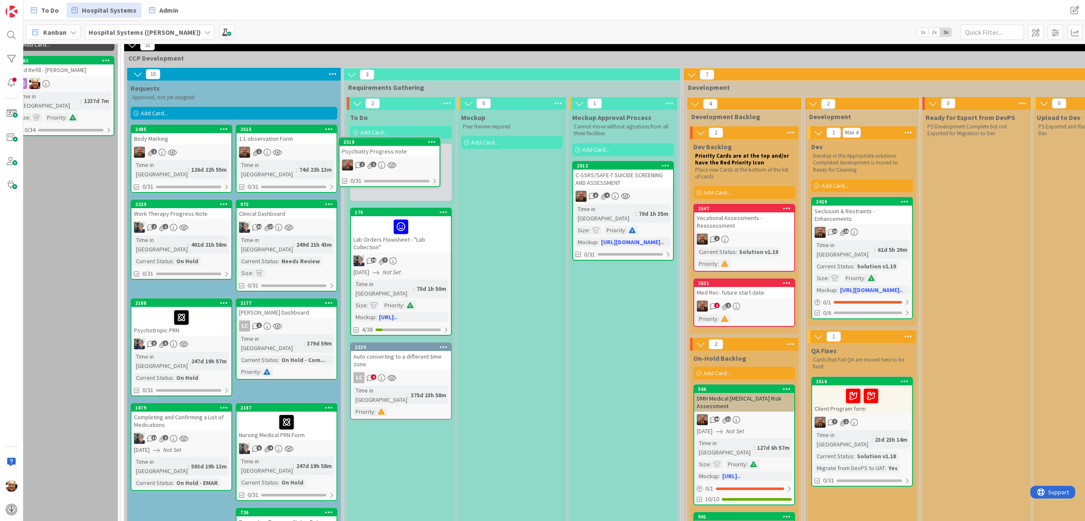
scroll to position [35, 17]
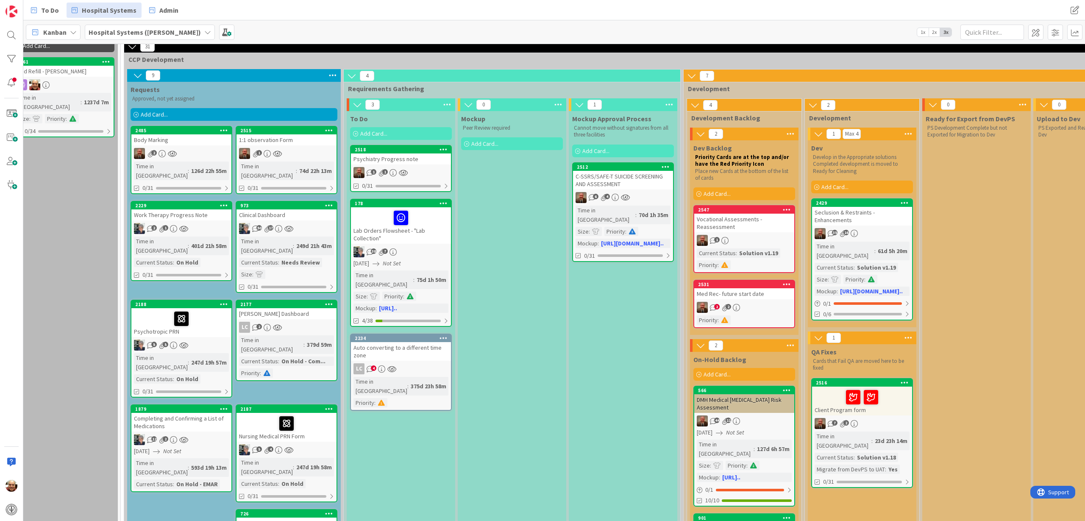
click at [271, 141] on div "1:1 observation Form" at bounding box center [286, 139] width 100 height 11
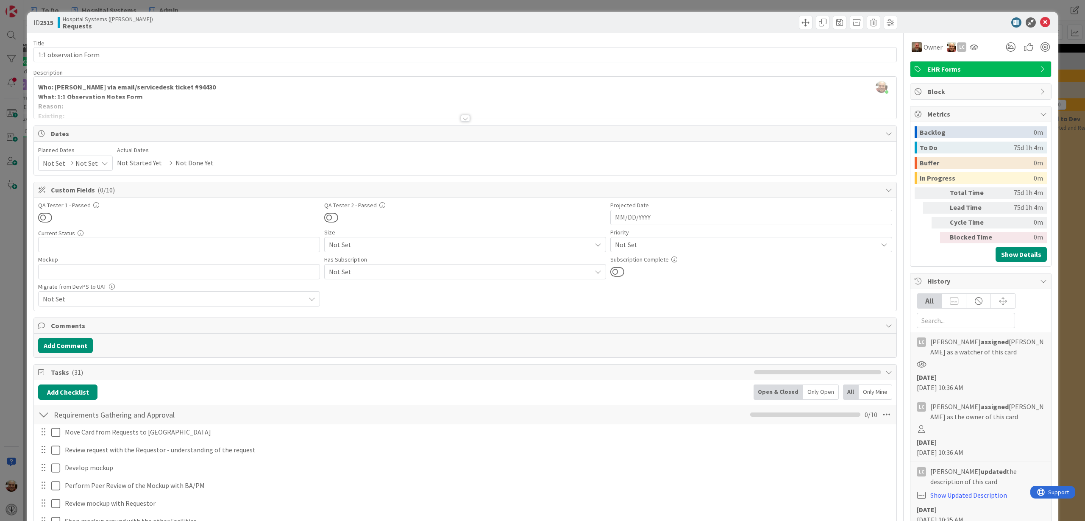
click at [461, 118] on div at bounding box center [465, 118] width 9 height 7
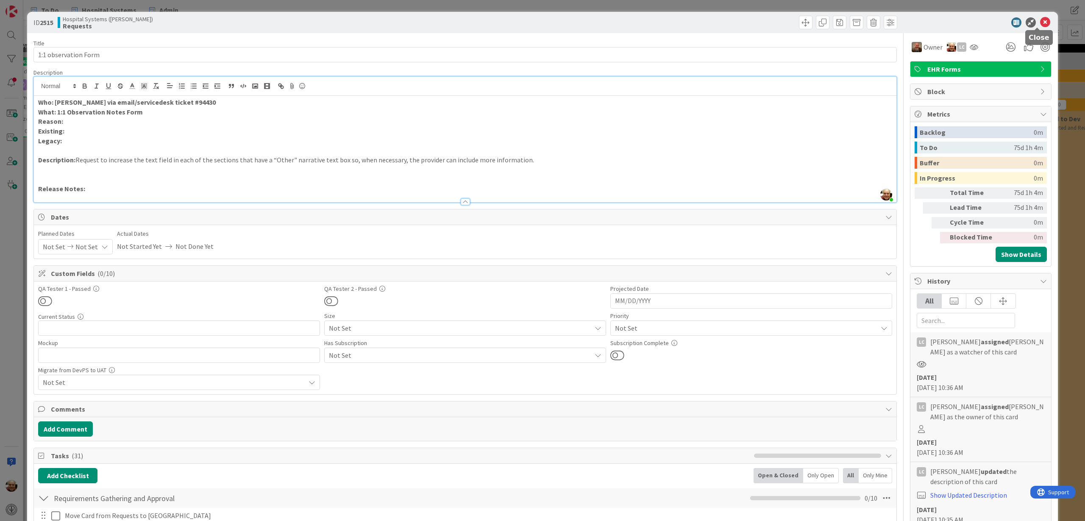
click at [1040, 19] on icon at bounding box center [1045, 22] width 10 height 10
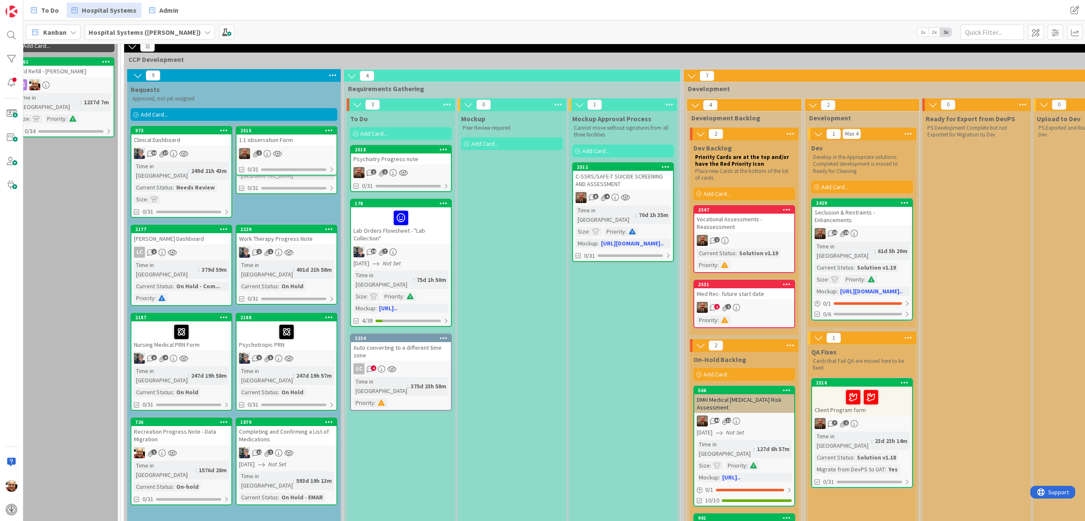
scroll to position [33, 17]
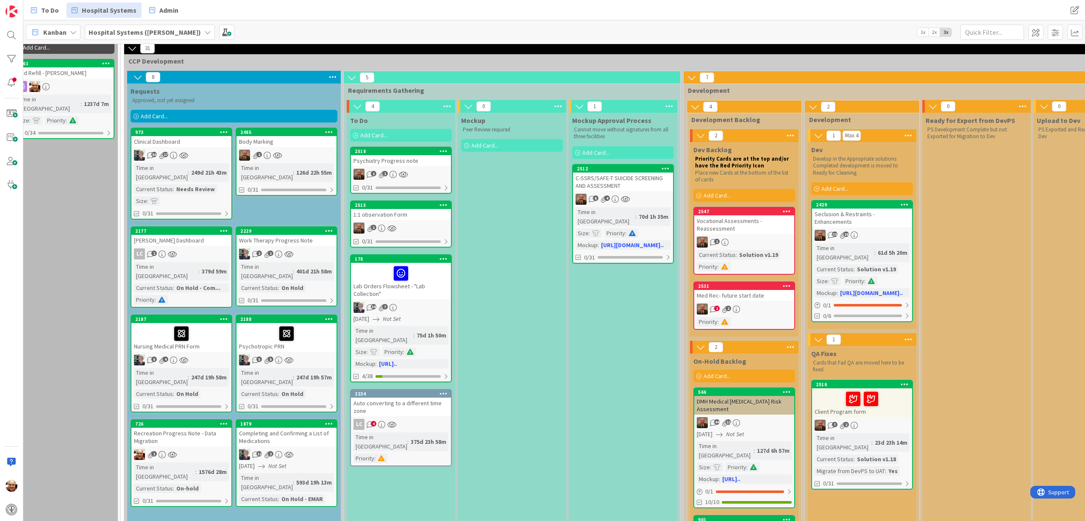
click at [282, 141] on div "Body Marking" at bounding box center [286, 141] width 100 height 11
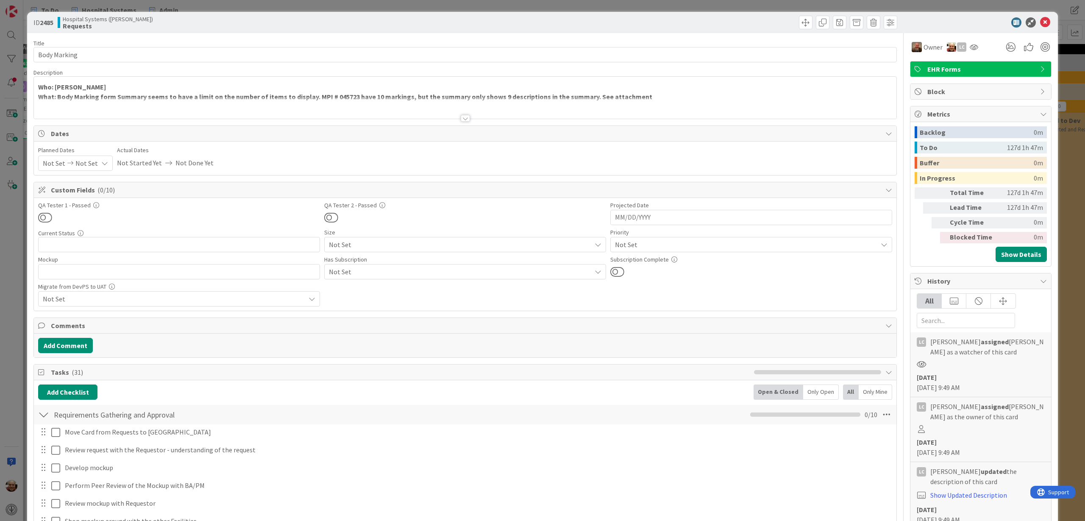
click at [461, 118] on div at bounding box center [465, 118] width 9 height 7
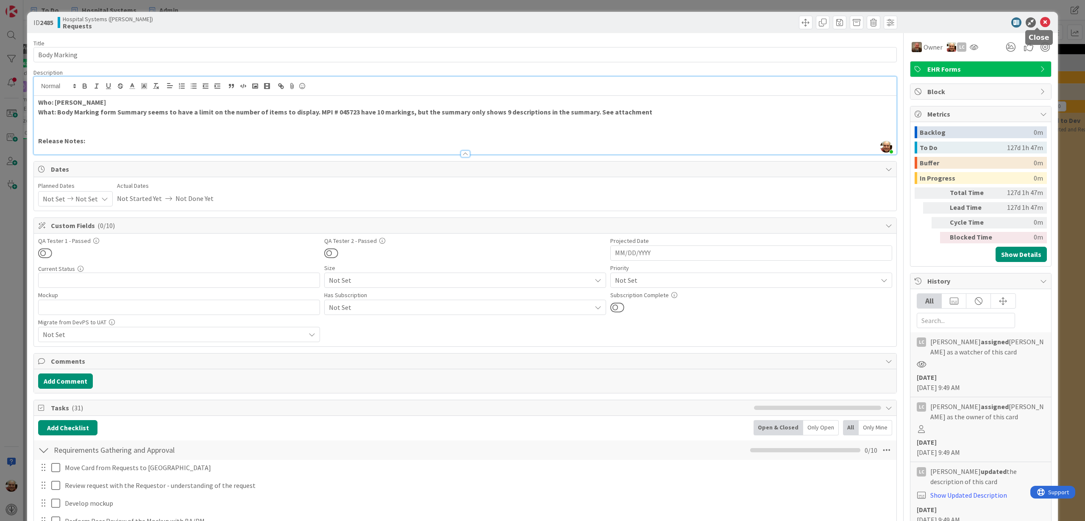
click at [1040, 20] on icon at bounding box center [1045, 22] width 10 height 10
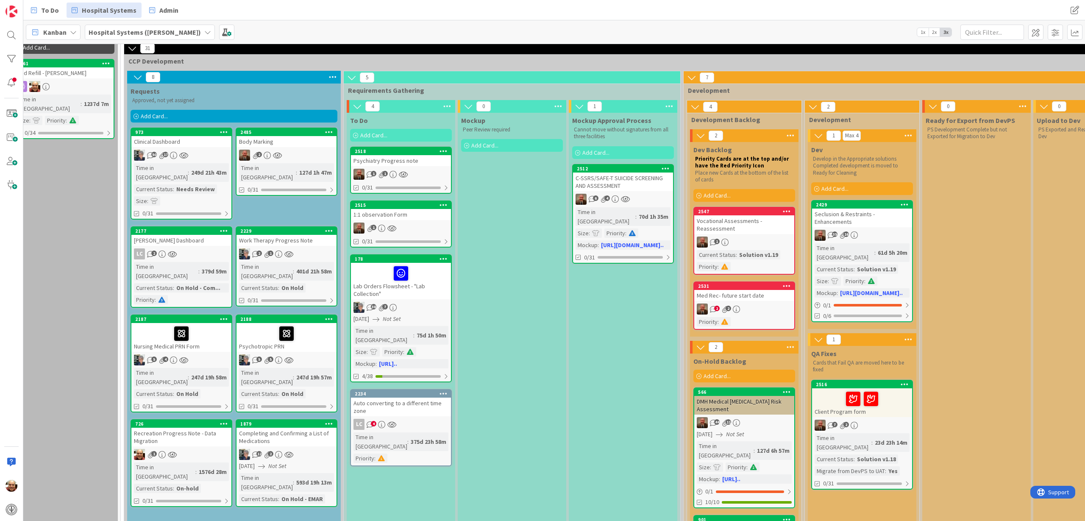
click at [180, 135] on div "973" at bounding box center [181, 132] width 100 height 8
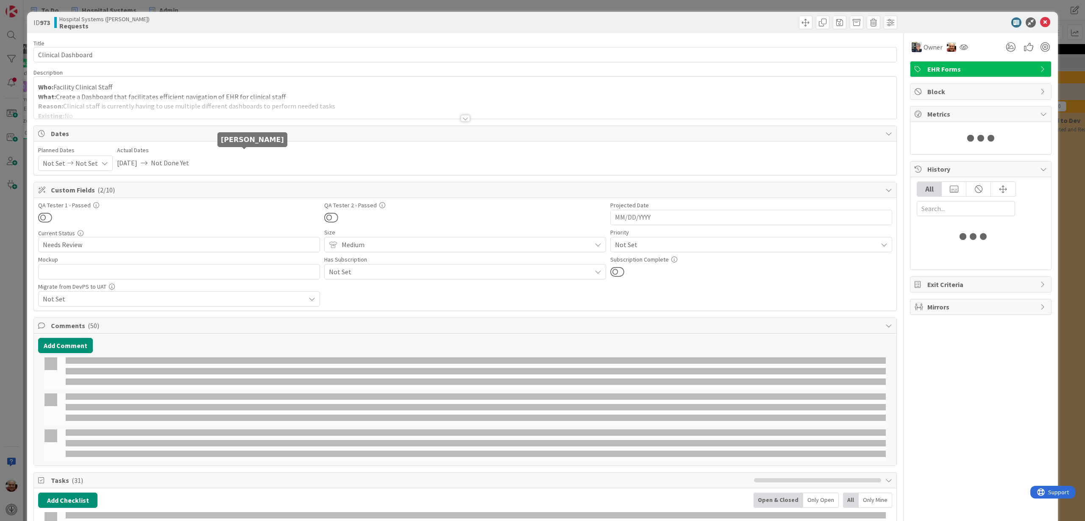
click at [461, 119] on div at bounding box center [465, 118] width 9 height 7
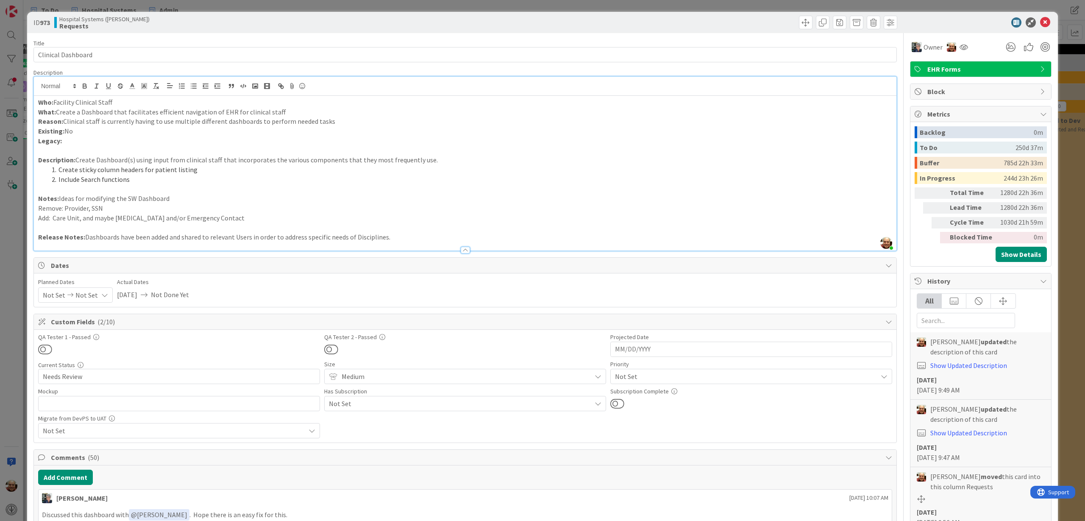
click at [1063, 207] on div "ID 973 Hospital Systems (Ernie) Requests Title 18 / 128 Clinical Dashboard Desc…" at bounding box center [542, 260] width 1085 height 521
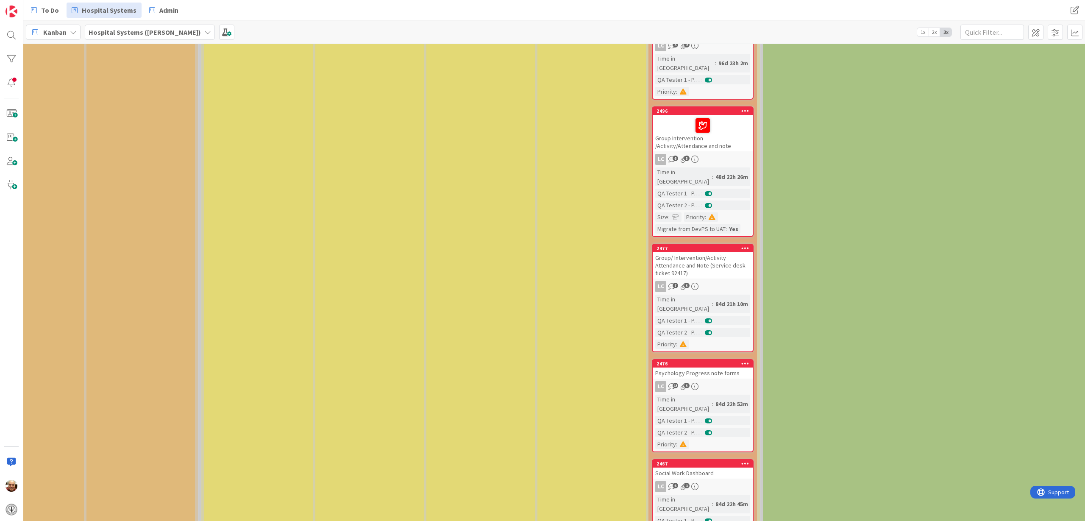
scroll to position [722, 1074]
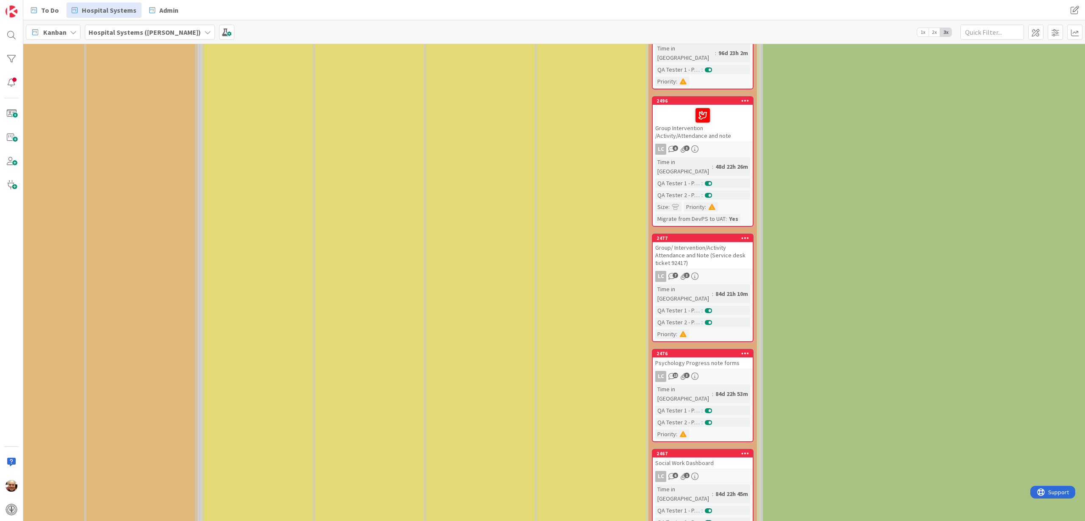
click at [691, 457] on div "Social Work Dashboard" at bounding box center [702, 462] width 100 height 11
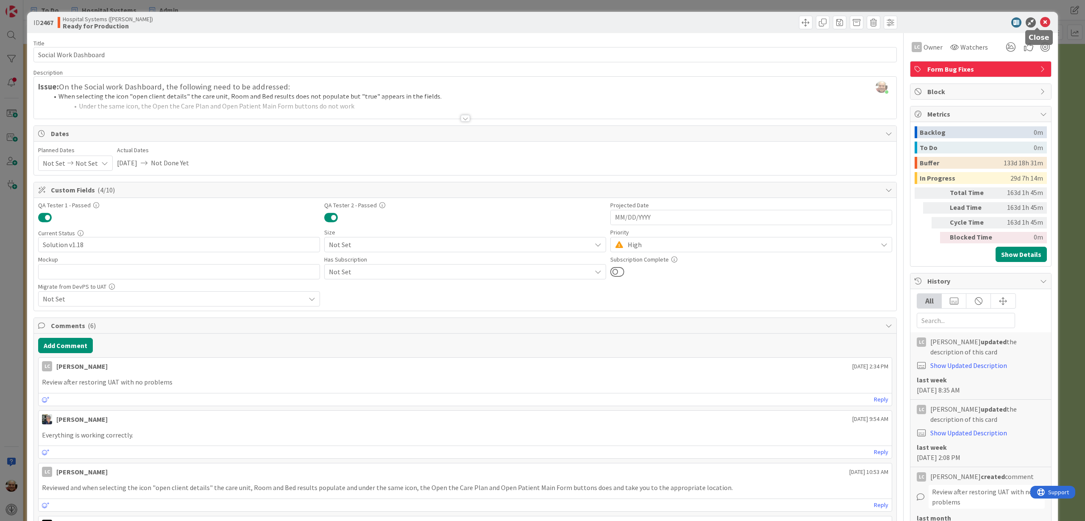
click at [1040, 21] on icon at bounding box center [1045, 22] width 10 height 10
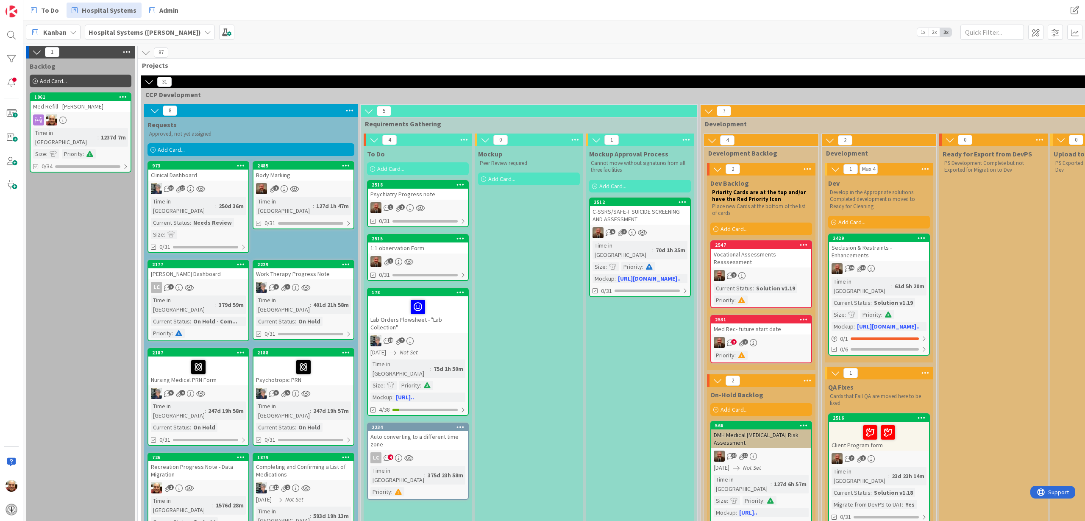
click at [228, 358] on div at bounding box center [198, 367] width 95 height 18
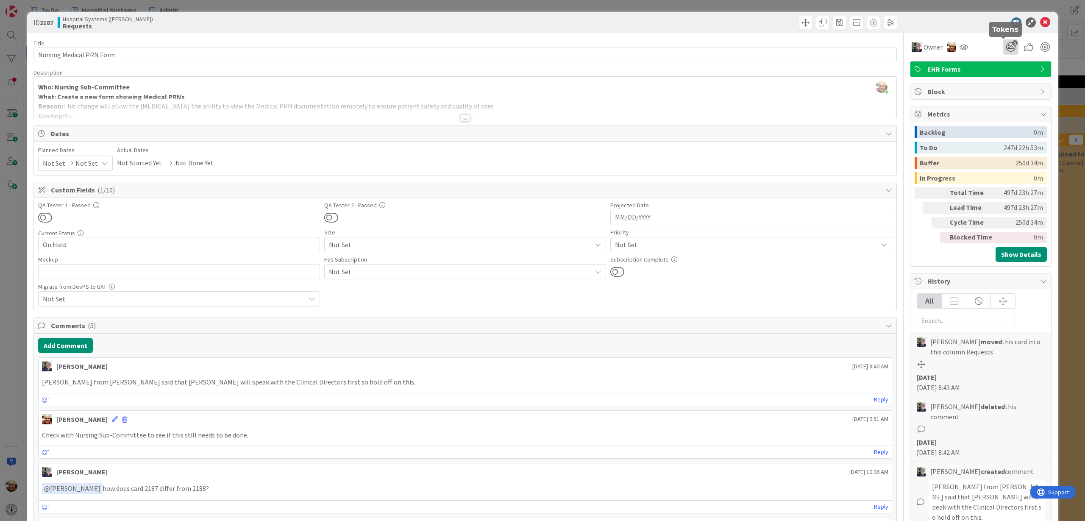
click at [1003, 50] on icon "1" at bounding box center [1010, 46] width 15 height 15
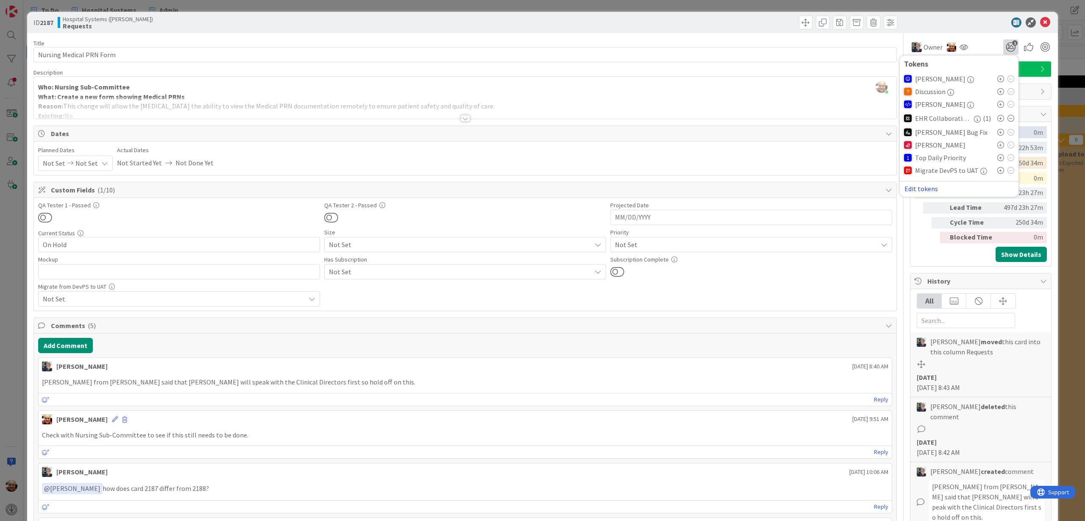
click at [904, 191] on button "Edit tokens" at bounding box center [921, 189] width 34 height 8
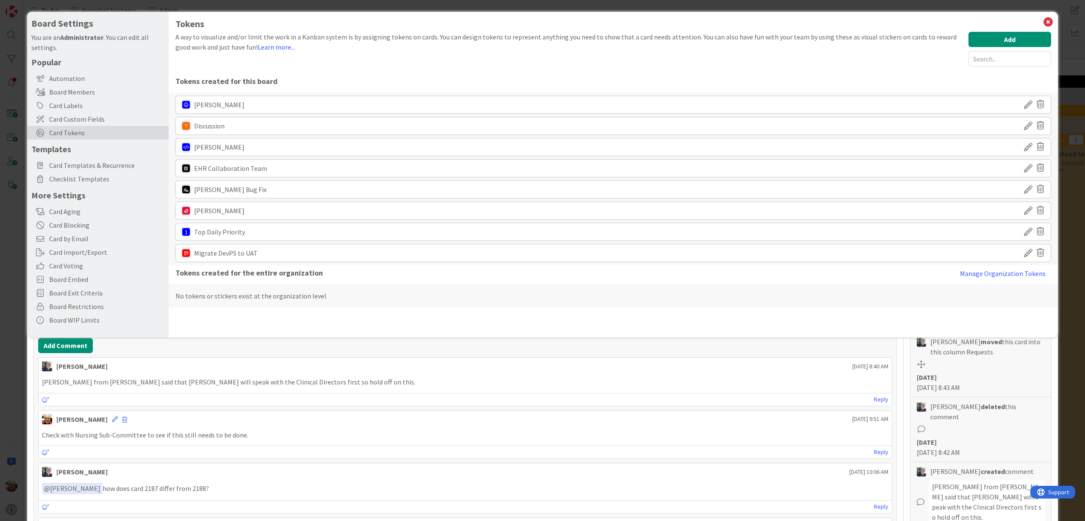
click at [799, 348] on div "Board Settings You are an Administrator . You can edit all settings. Popular Au…" at bounding box center [542, 260] width 1085 height 521
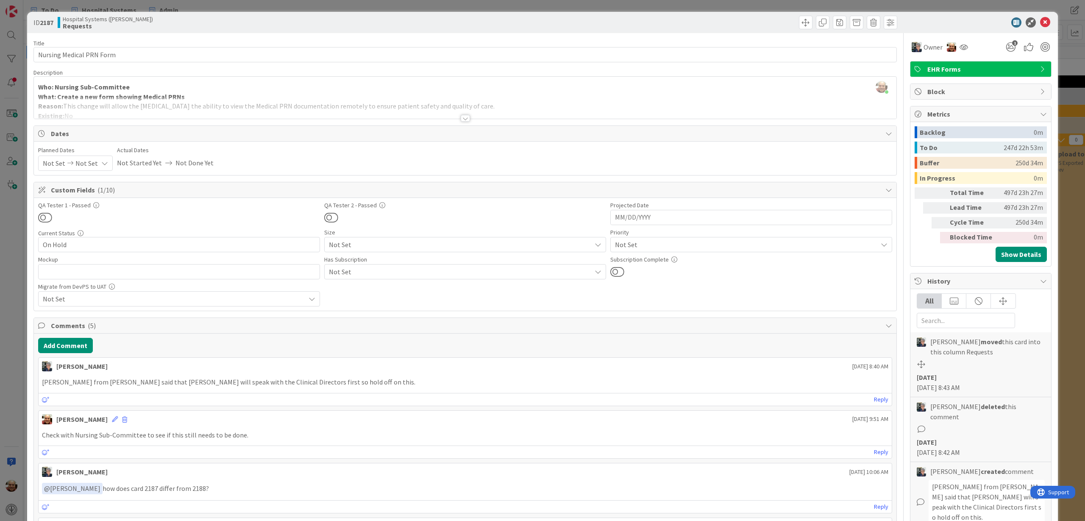
click at [461, 119] on div at bounding box center [465, 118] width 9 height 7
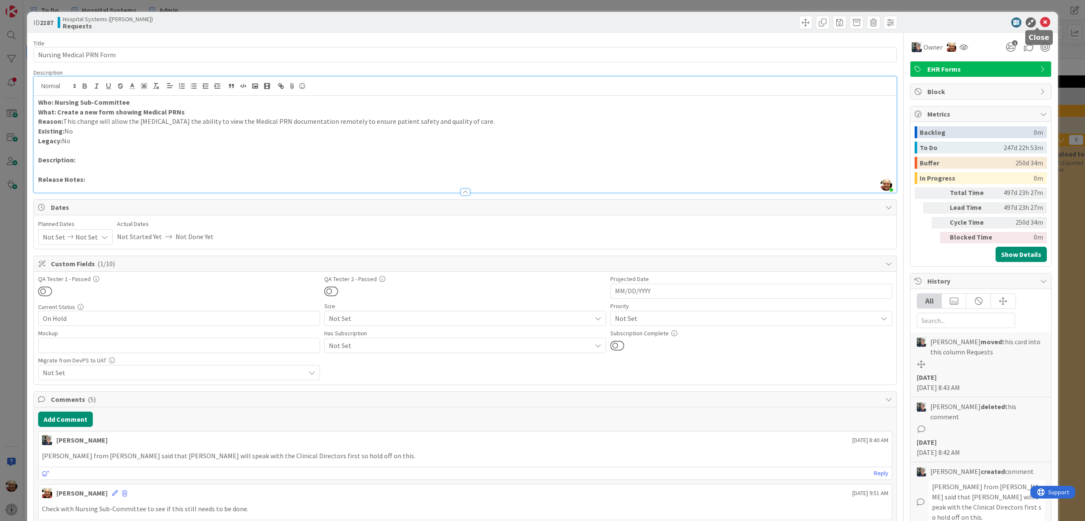
click at [1040, 21] on icon at bounding box center [1045, 22] width 10 height 10
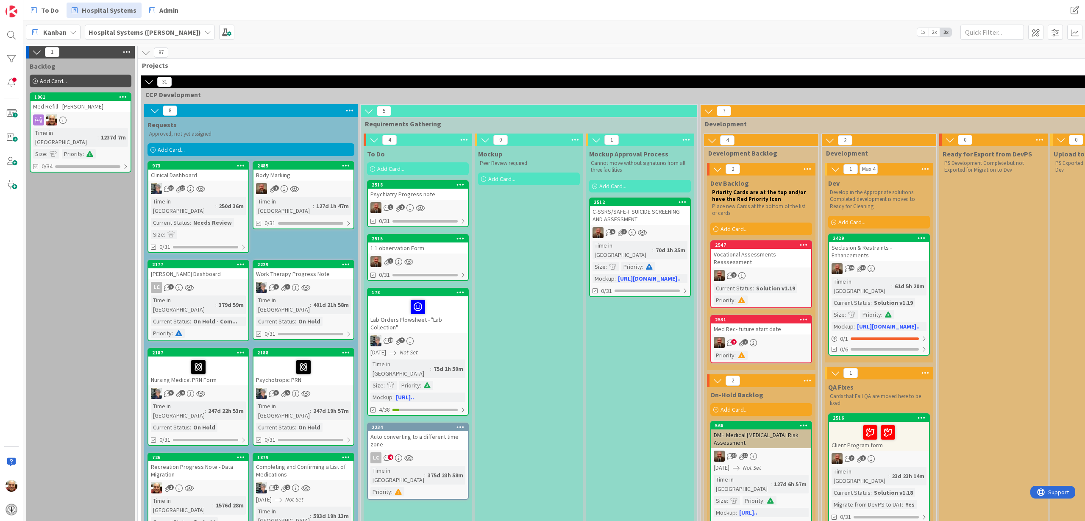
click at [298, 175] on div "Body Marking" at bounding box center [303, 174] width 100 height 11
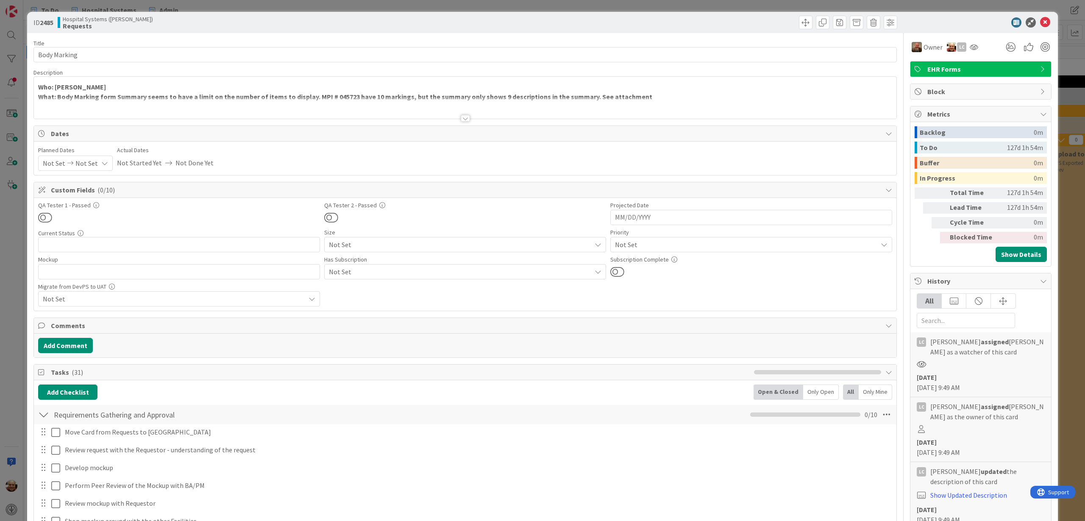
click at [462, 119] on div at bounding box center [465, 118] width 9 height 7
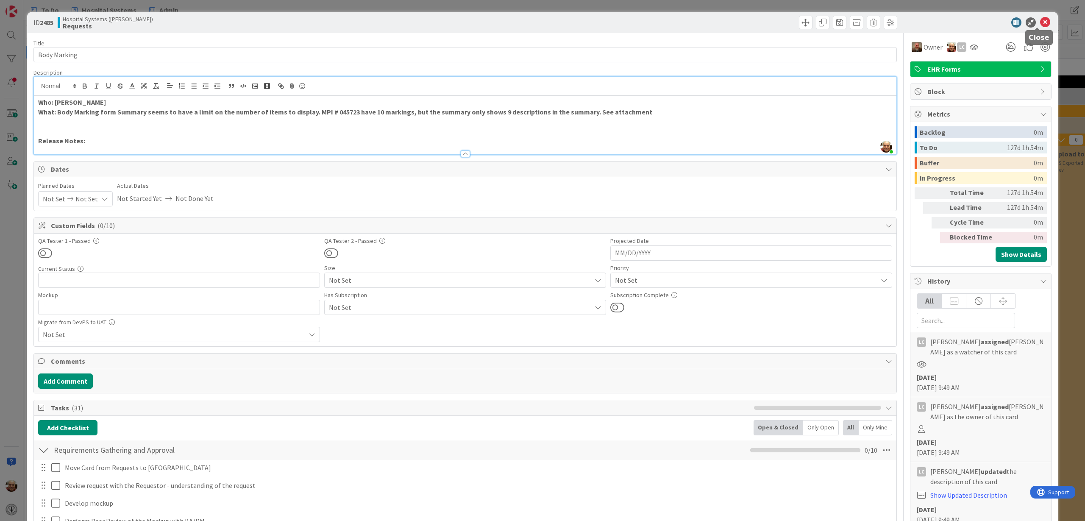
click at [1040, 22] on icon at bounding box center [1045, 22] width 10 height 10
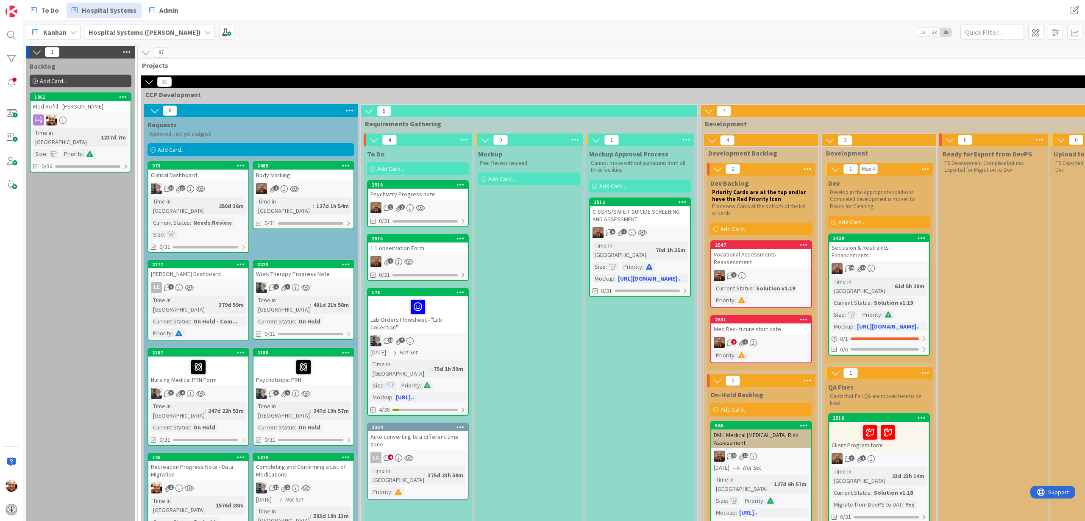
click at [306, 174] on div "Body Marking" at bounding box center [303, 174] width 100 height 11
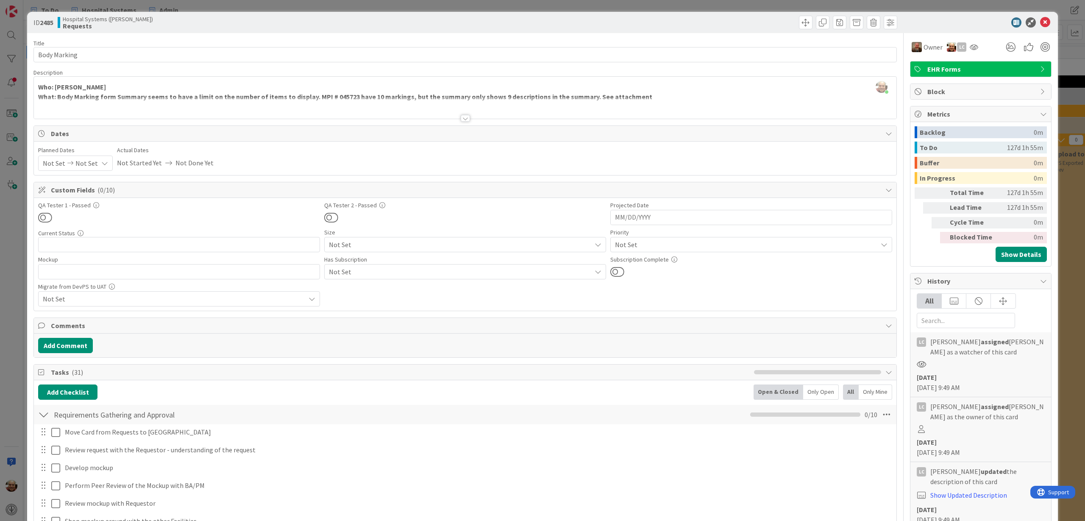
click at [461, 117] on div at bounding box center [465, 118] width 9 height 7
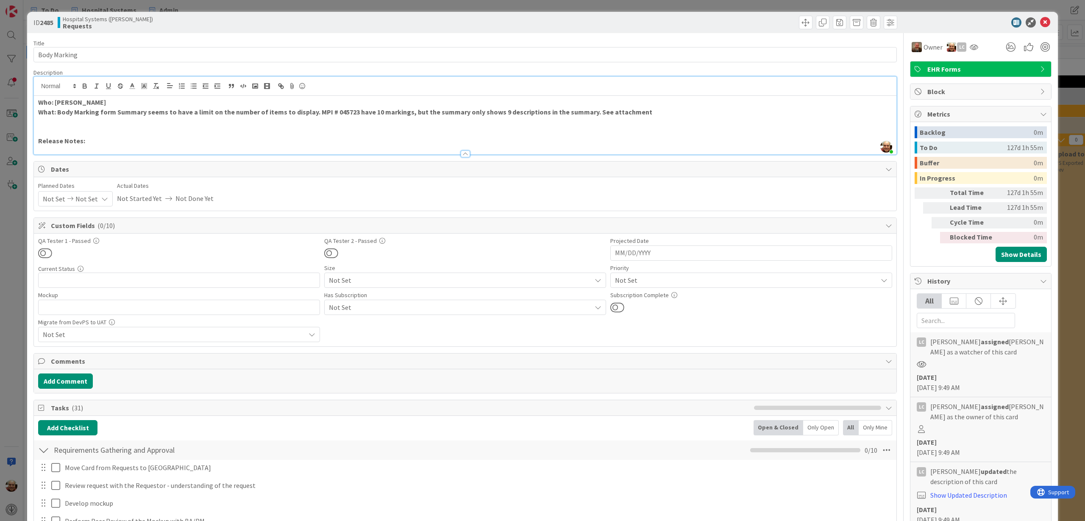
click at [462, 153] on div at bounding box center [465, 153] width 9 height 7
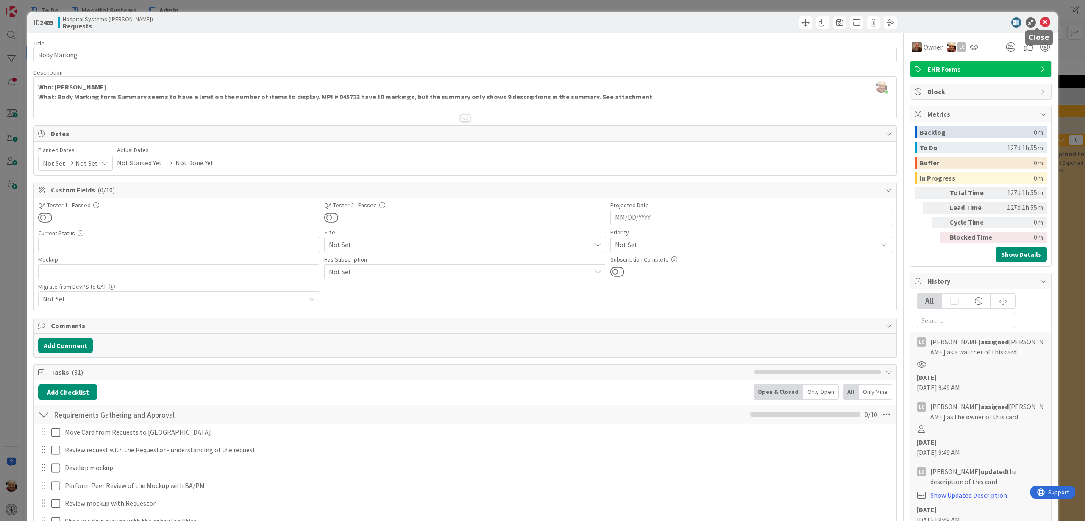
click at [1040, 23] on icon at bounding box center [1045, 22] width 10 height 10
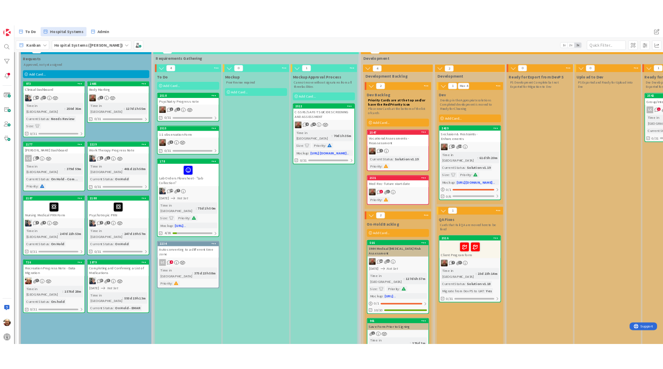
scroll to position [53, 110]
